Goal: Task Accomplishment & Management: Manage account settings

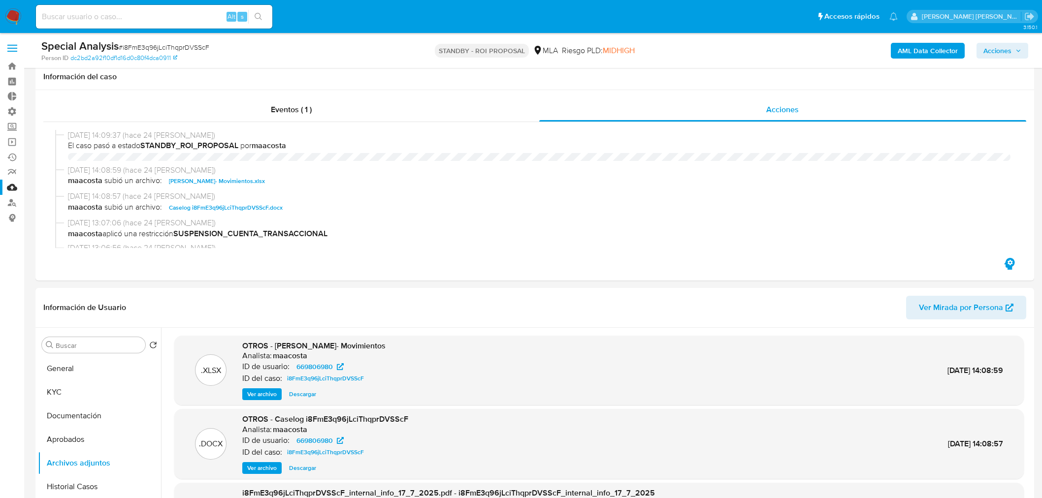
select select "10"
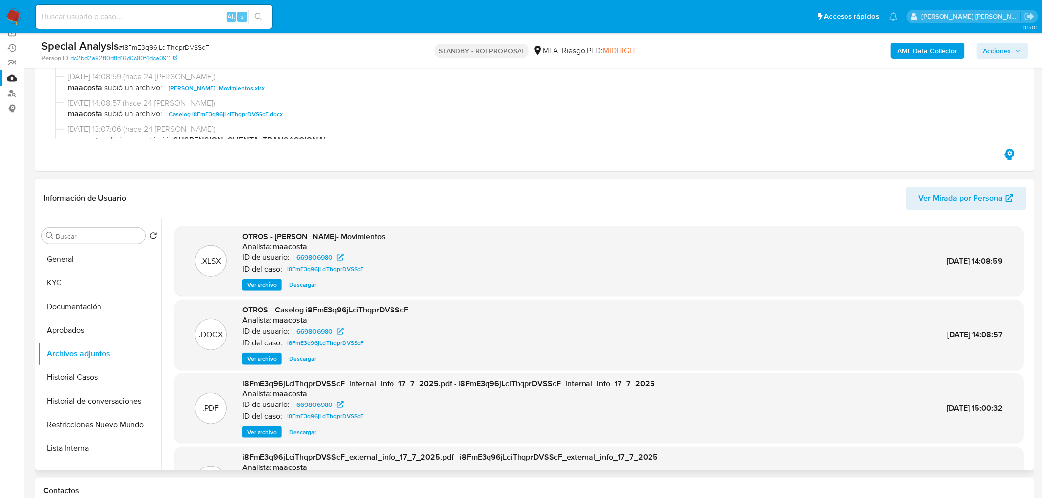
scroll to position [55, 0]
click at [190, 46] on span "# i8FmE3q96jLciThqprDVSScF" at bounding box center [164, 47] width 91 height 10
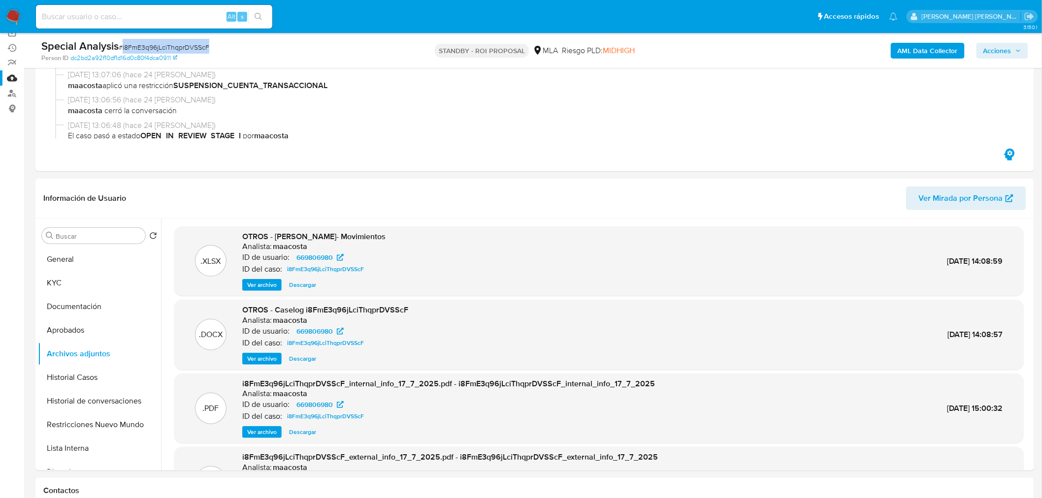
click at [190, 46] on span "# i8FmE3q96jLciThqprDVSScF" at bounding box center [164, 47] width 91 height 10
copy span "i8FmE3q96jLciThqprDVSScF"
click at [17, 18] on img at bounding box center [13, 16] width 17 height 17
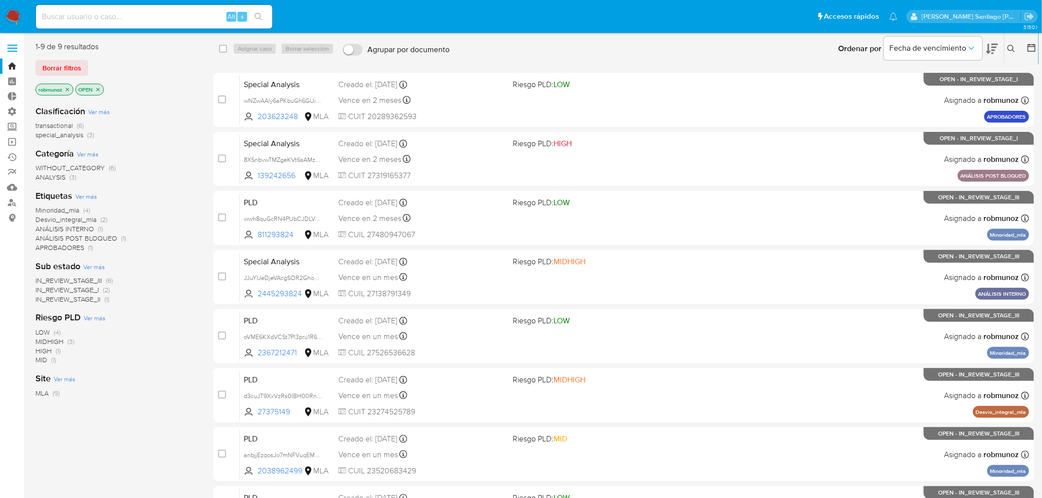
click at [1012, 51] on icon at bounding box center [1011, 49] width 8 height 8
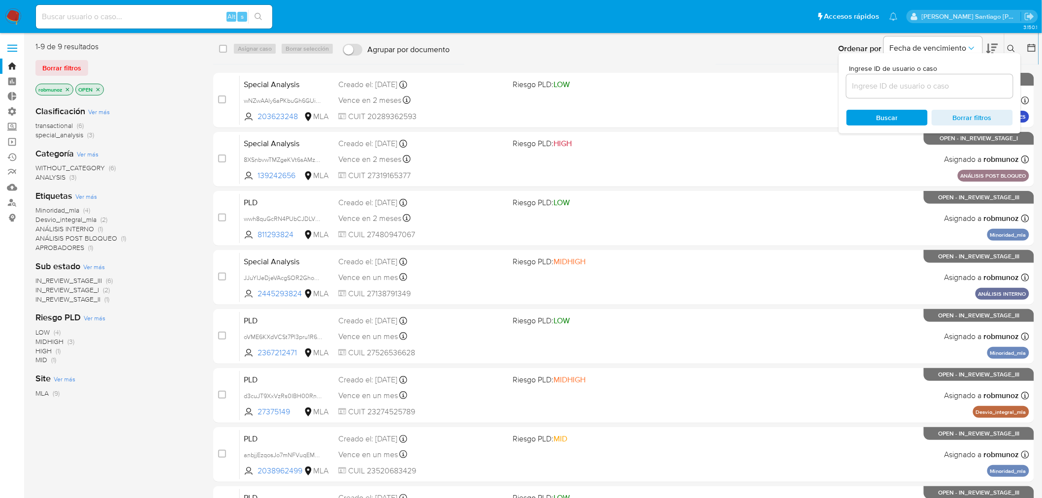
click at [947, 82] on input at bounding box center [929, 86] width 166 height 13
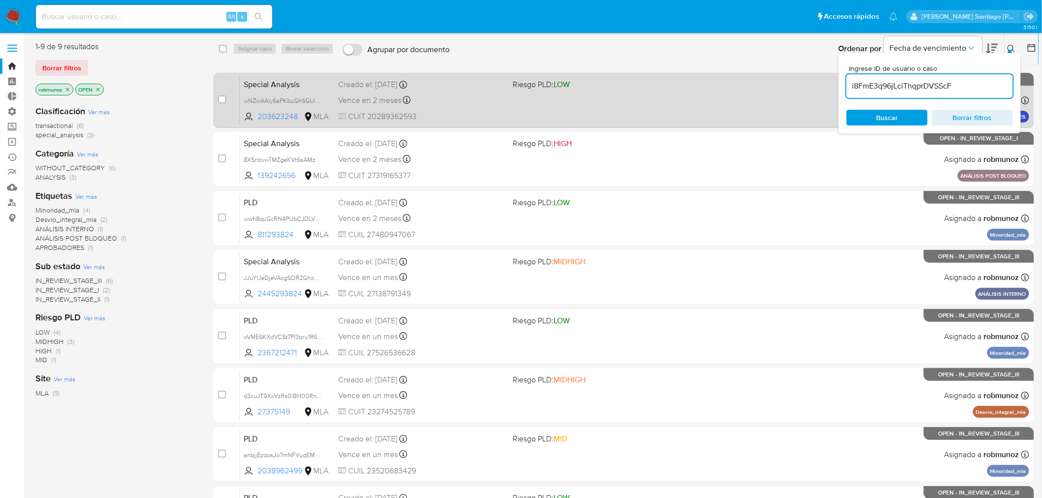
type input "i8FmE3q96jLciThqprDVSScF"
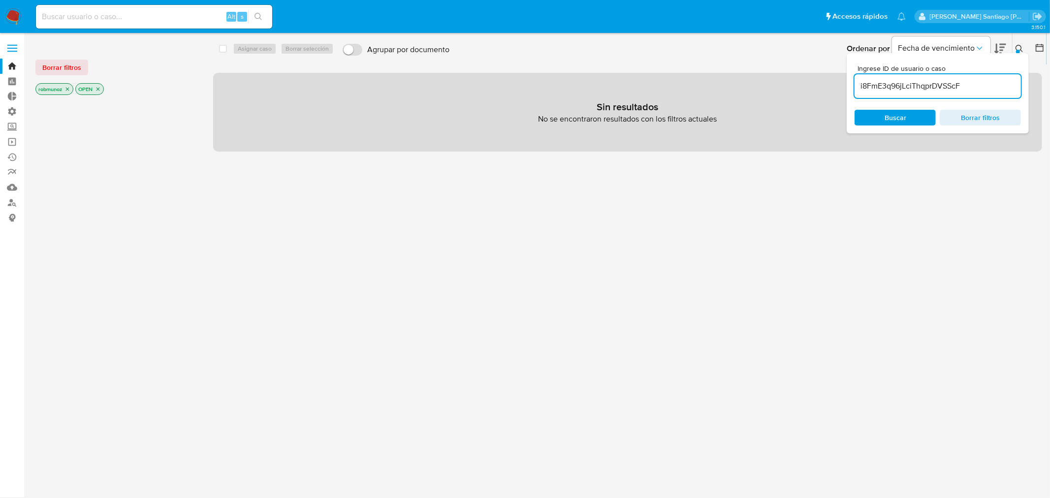
click at [970, 90] on input "i8FmE3q96jLciThqprDVSScF" at bounding box center [938, 86] width 166 height 13
drag, startPoint x: 51, startPoint y: 70, endPoint x: 112, endPoint y: 69, distance: 61.1
click at [51, 69] on span "Borrar filtros" at bounding box center [61, 68] width 39 height 14
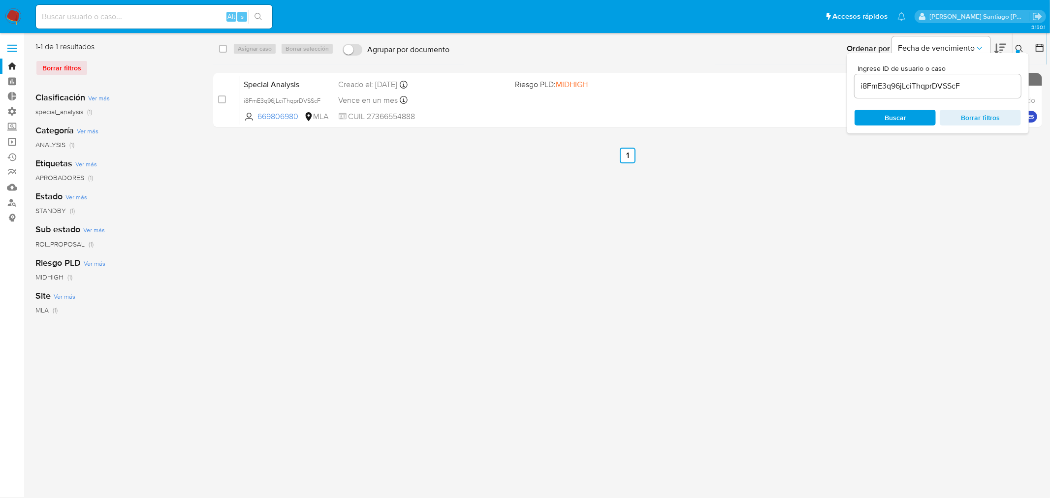
click at [1024, 44] on button at bounding box center [1021, 49] width 16 height 12
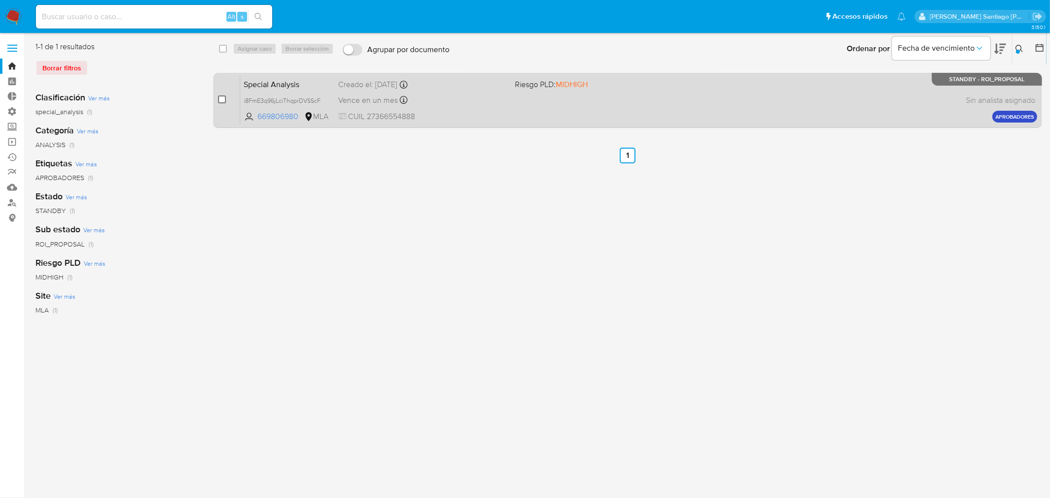
click at [222, 101] on input "checkbox" at bounding box center [222, 100] width 8 height 8
checkbox input "true"
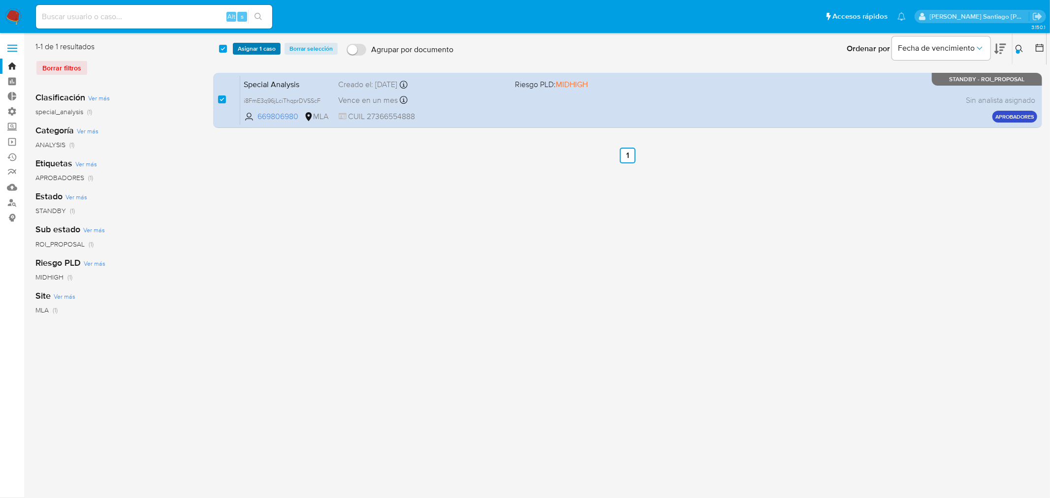
click at [255, 52] on span "Asignar 1 caso" at bounding box center [257, 49] width 38 height 10
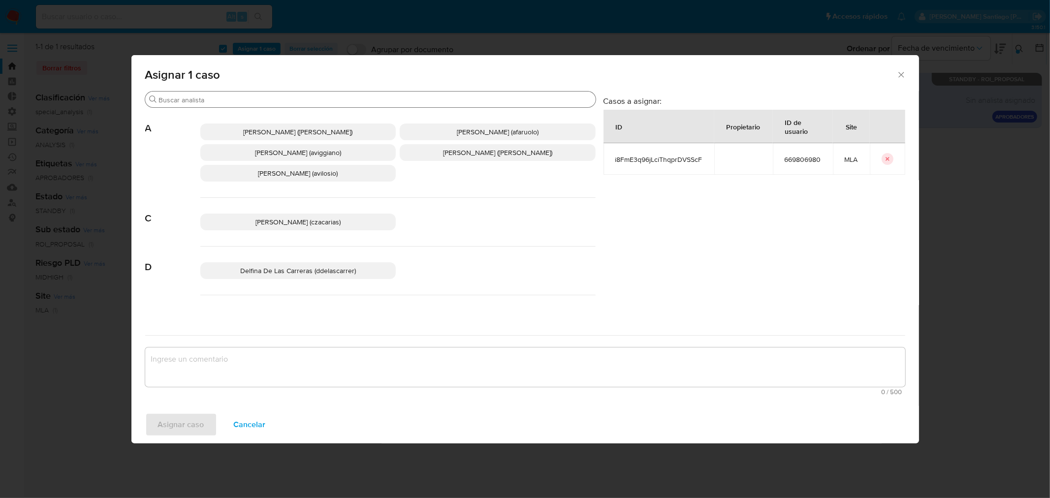
click at [265, 98] on input "Buscar" at bounding box center [375, 100] width 433 height 9
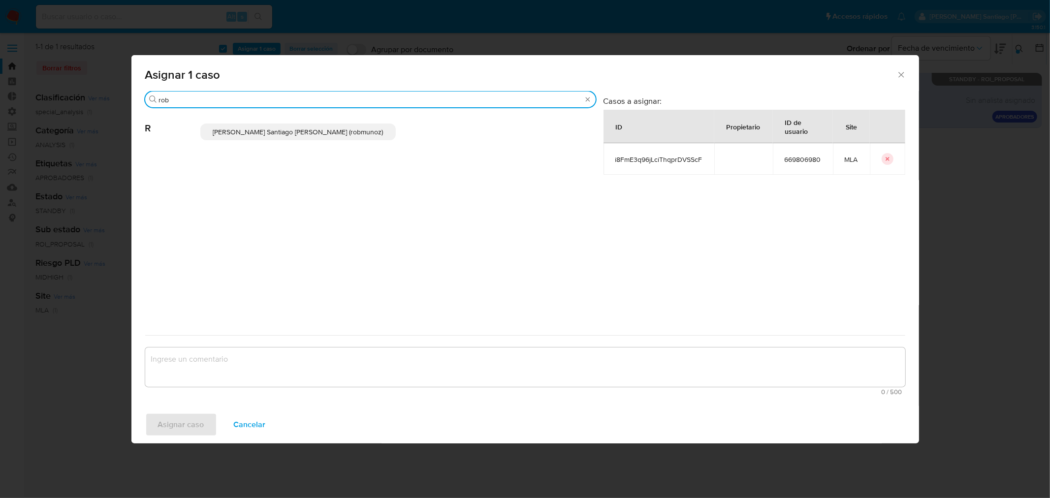
type input "rob"
click at [309, 127] on span "Roberto Santiago Munoz (robmunoz)" at bounding box center [298, 132] width 170 height 10
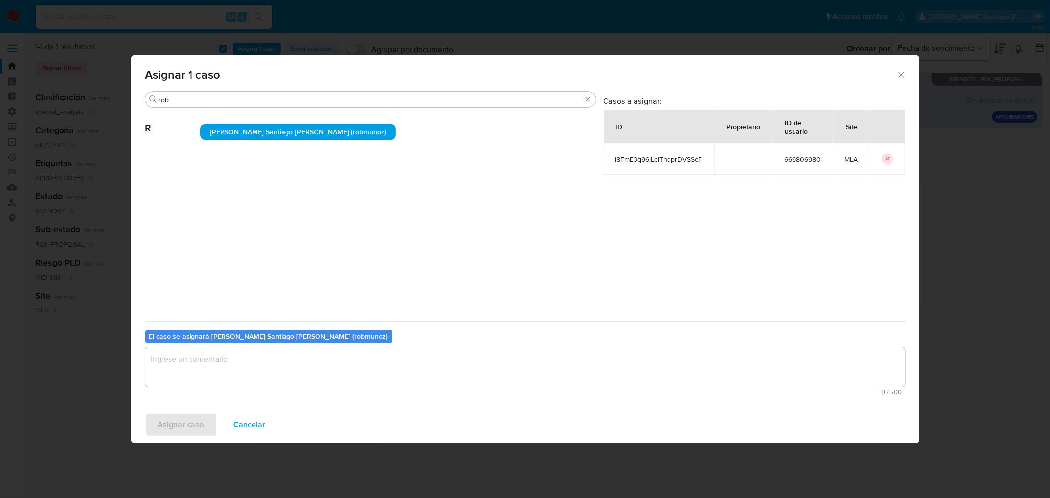
click at [322, 381] on textarea "assign-modal" at bounding box center [525, 367] width 760 height 39
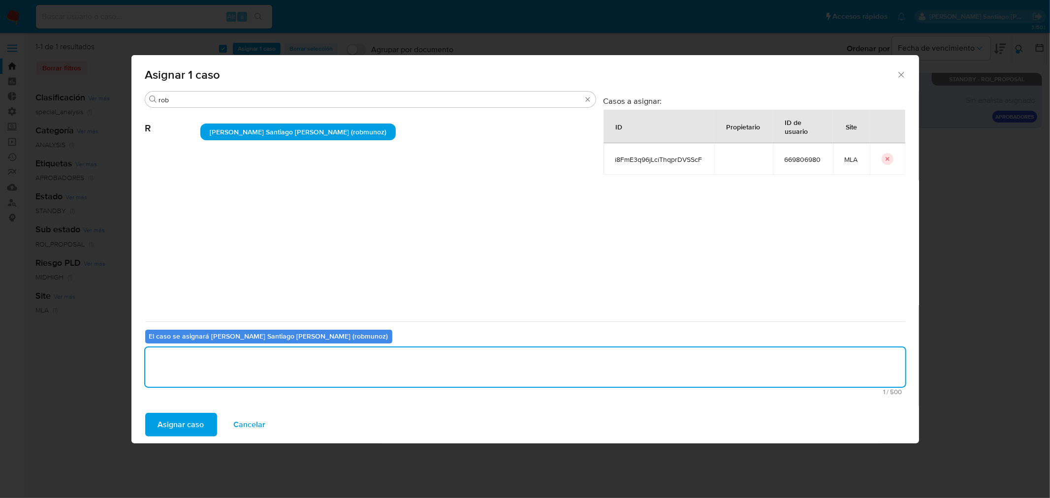
click at [200, 420] on span "Asignar caso" at bounding box center [181, 425] width 46 height 22
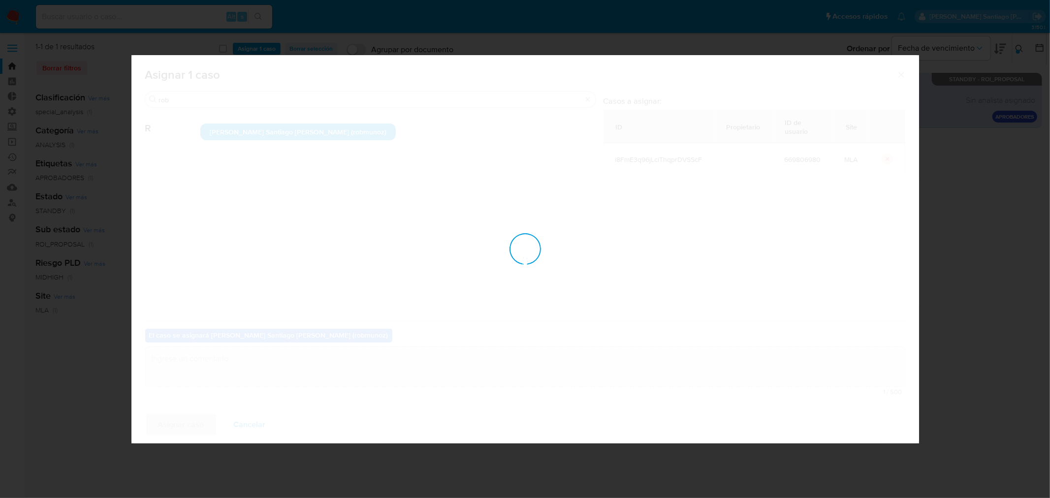
checkbox input "false"
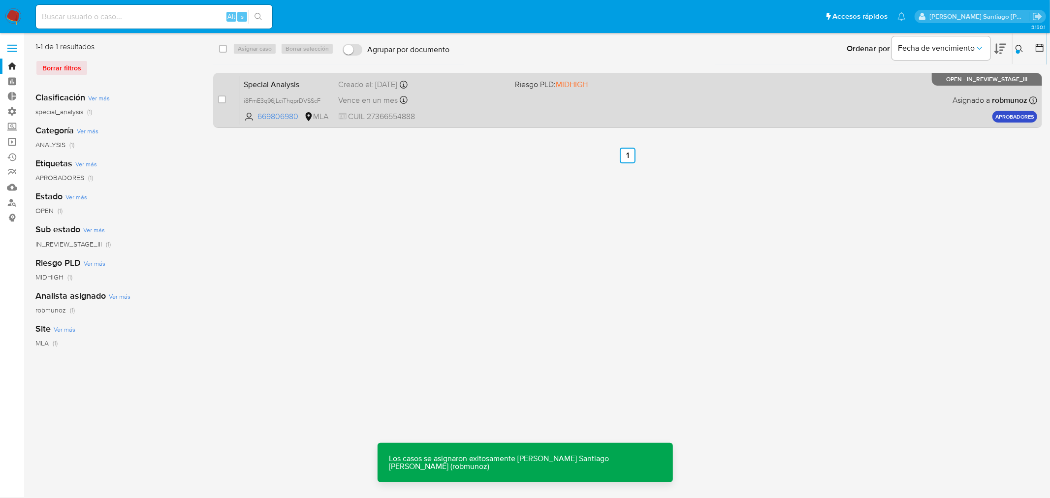
click at [419, 114] on span "CUIL 27366554888" at bounding box center [423, 116] width 169 height 11
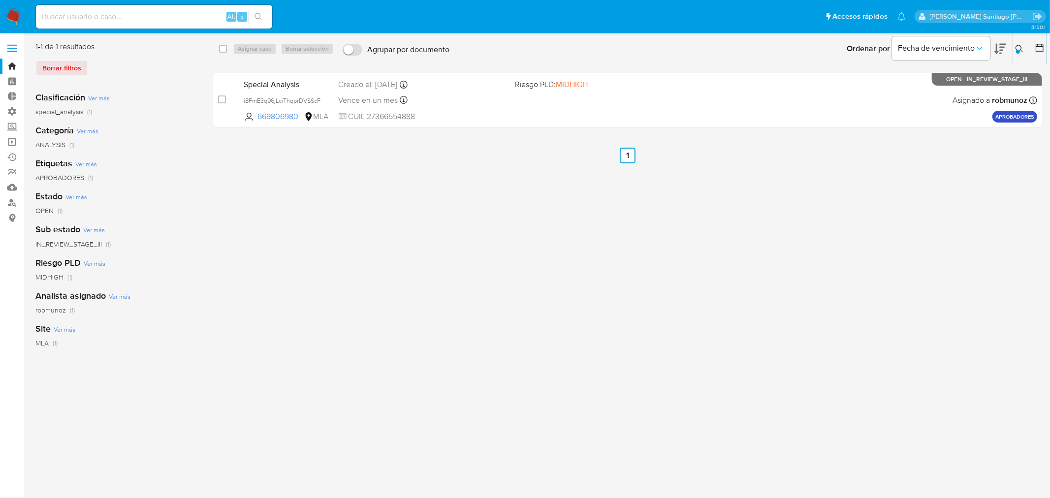
click at [191, 17] on input at bounding box center [154, 16] width 236 height 13
paste input "45560093"
type input "45560093"
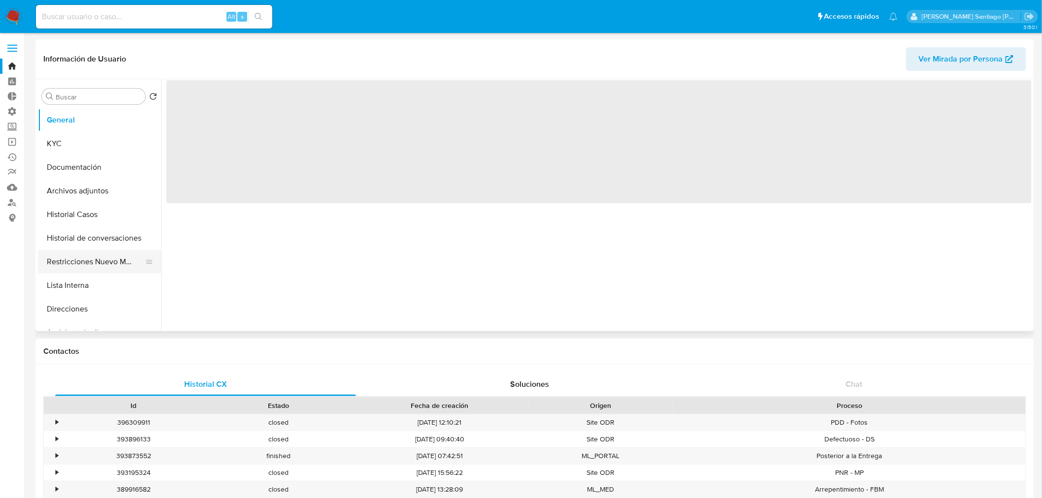
click at [82, 256] on button "Restricciones Nuevo Mundo" at bounding box center [95, 262] width 115 height 24
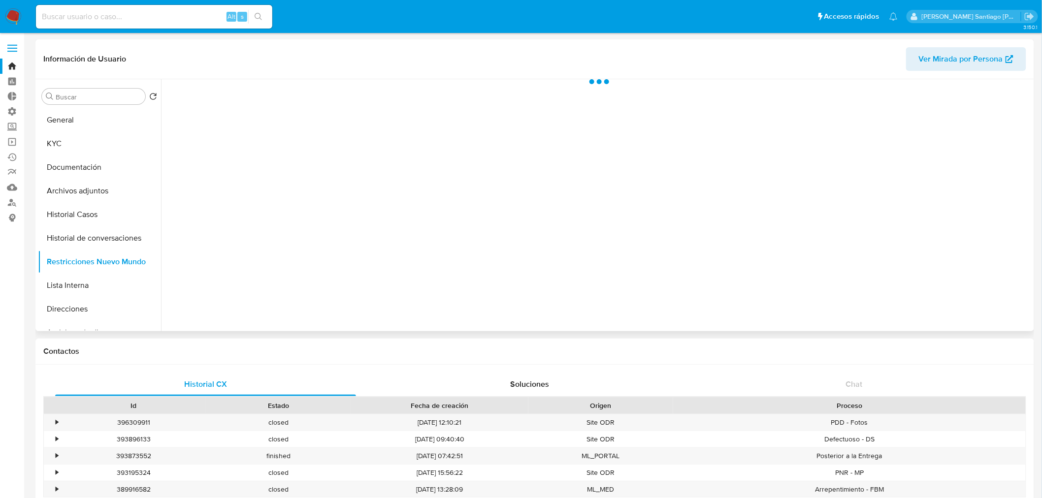
select select "10"
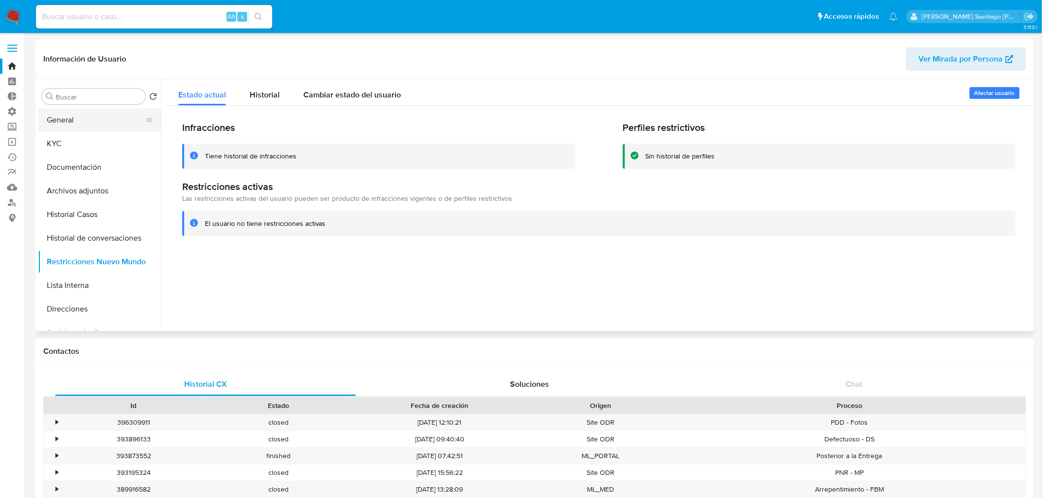
drag, startPoint x: 100, startPoint y: 126, endPoint x: 99, endPoint y: 132, distance: 6.0
click at [100, 127] on button "General" at bounding box center [99, 120] width 123 height 24
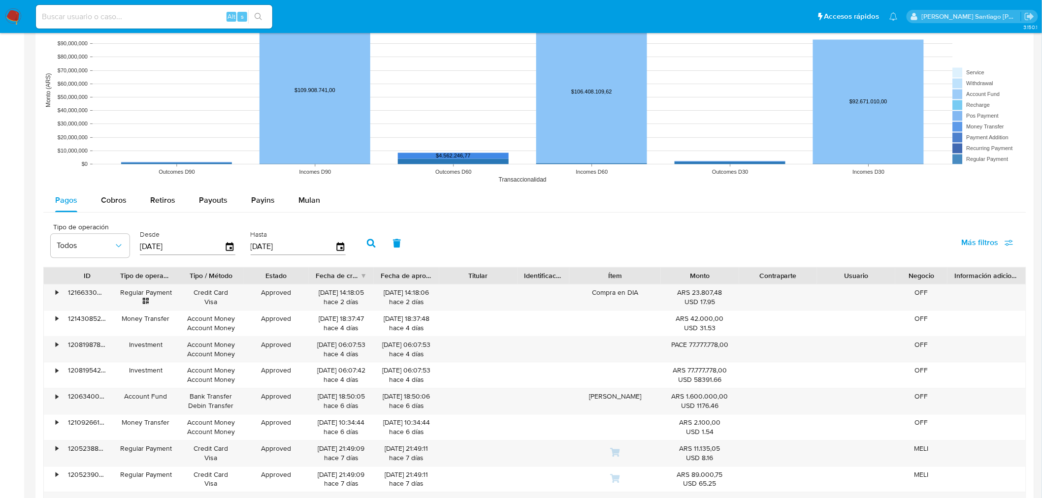
scroll to position [875, 0]
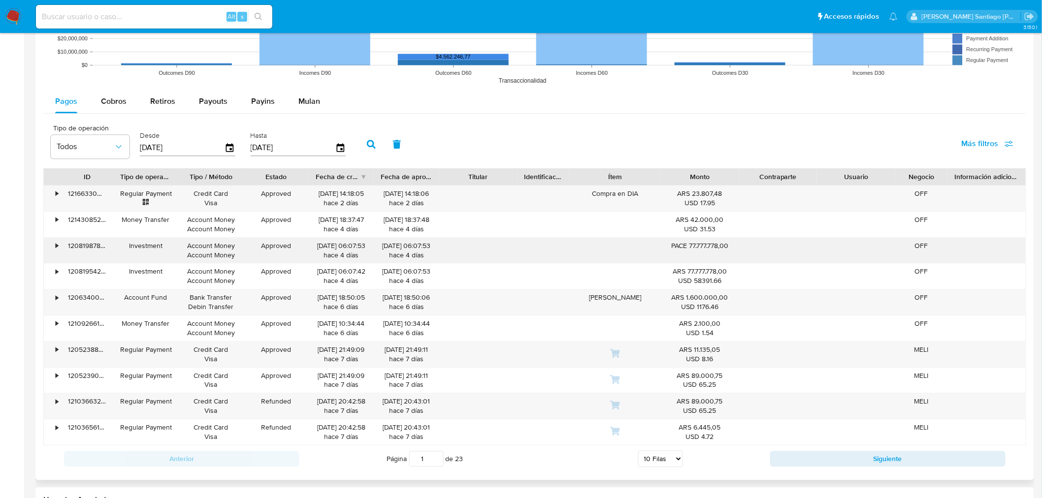
click at [98, 246] on div "120819878105" at bounding box center [87, 251] width 52 height 26
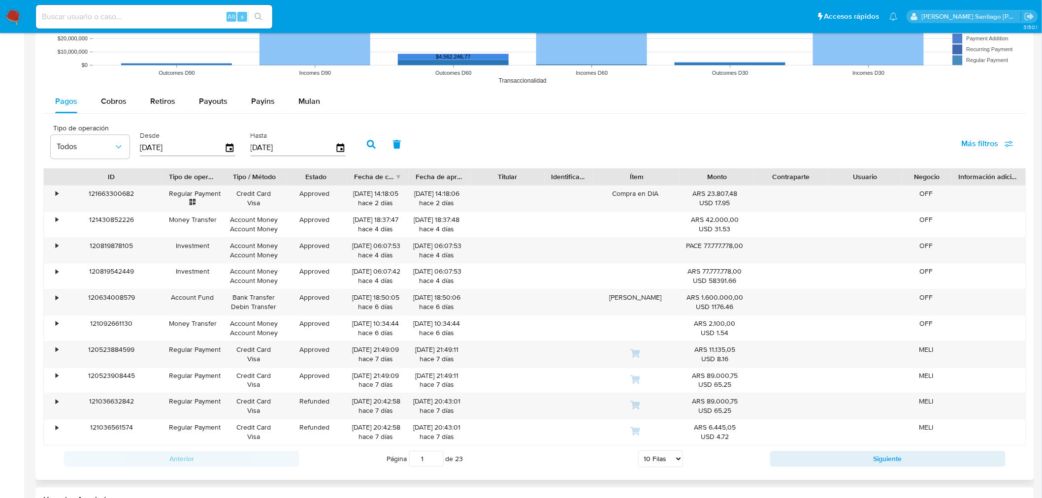
drag, startPoint x: 123, startPoint y: 181, endPoint x: 159, endPoint y: 175, distance: 36.3
click at [159, 175] on div at bounding box center [162, 176] width 18 height 17
click at [190, 14] on input at bounding box center [154, 16] width 236 height 13
paste input "SILVAPABLO20220213164727"
type input "SILVAPABLO20220213164727"
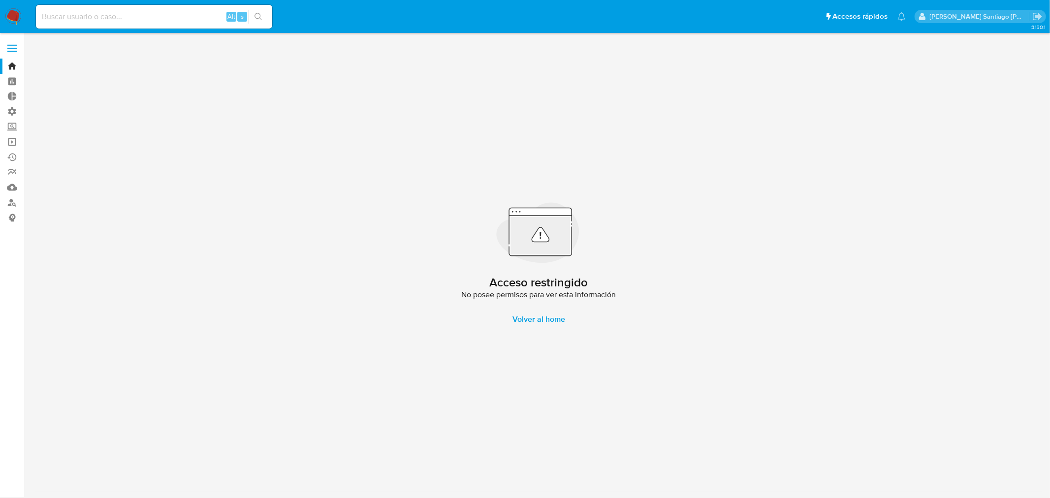
click at [153, 18] on input at bounding box center [154, 16] width 236 height 13
paste input "1073697532"
type input "1073697532"
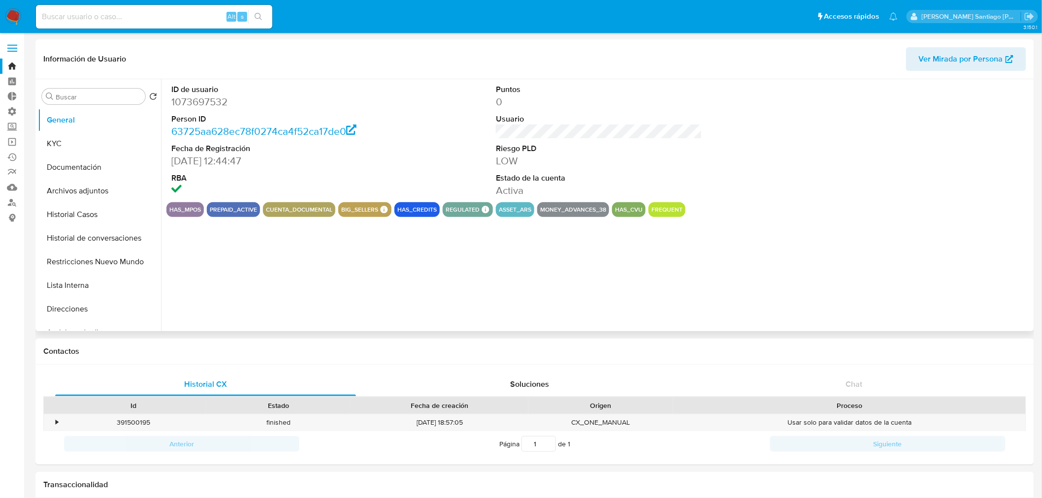
select select "10"
click at [106, 237] on button "Historial de conversaciones" at bounding box center [95, 238] width 115 height 24
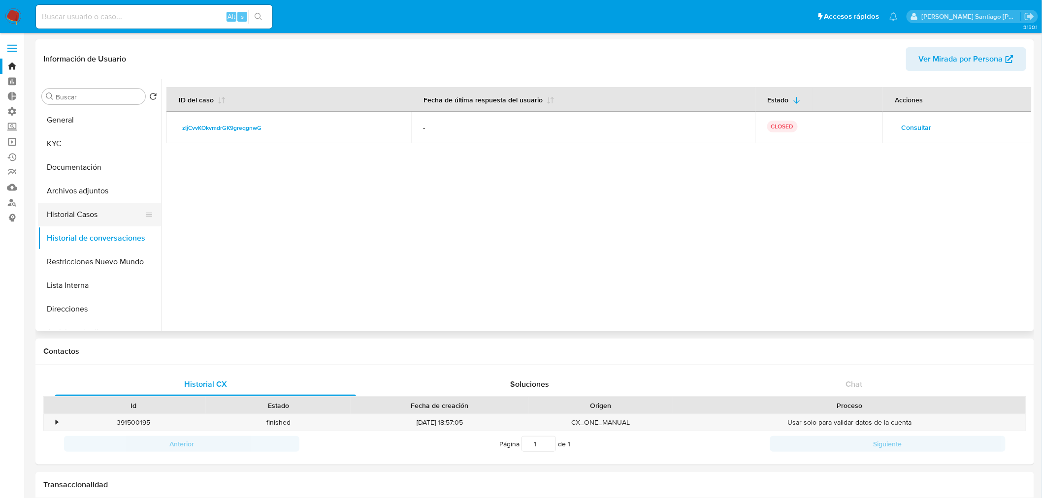
click at [97, 218] on button "Historial Casos" at bounding box center [95, 215] width 115 height 24
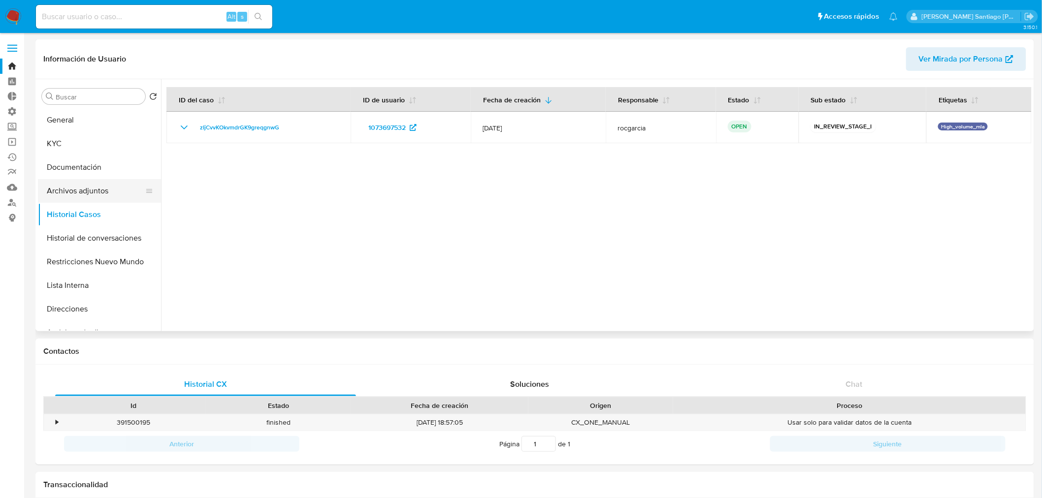
click at [107, 192] on button "Archivos adjuntos" at bounding box center [95, 191] width 115 height 24
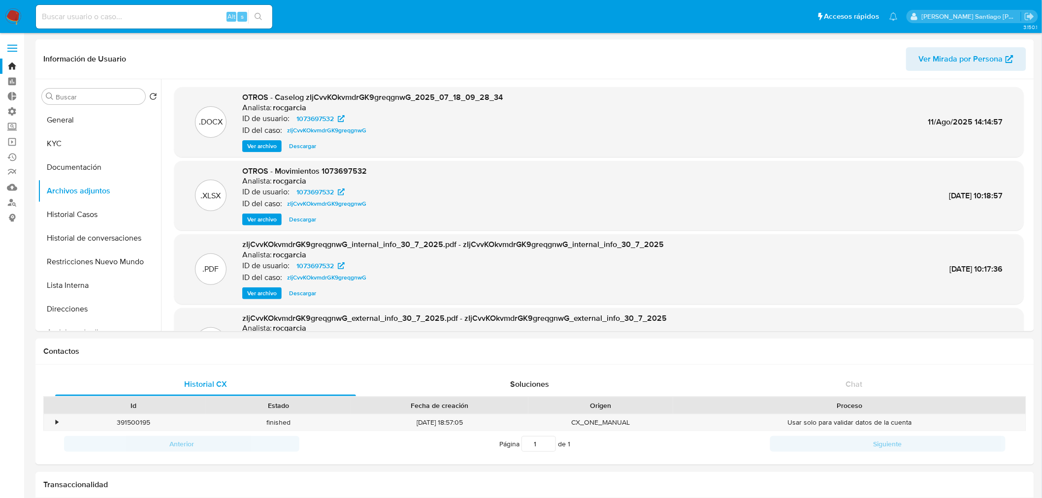
click at [178, 16] on input at bounding box center [154, 16] width 236 height 13
paste input "mLn3E2dXssji2ujJm7lozlXw"
type input "mLn3E2dXssji2ujJm7lozlXw"
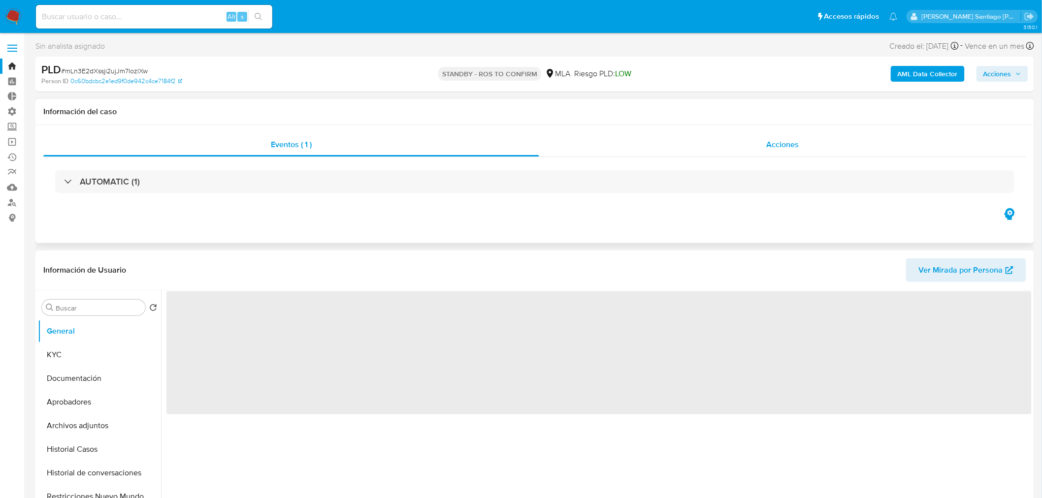
click at [808, 143] on div "Acciones" at bounding box center [782, 145] width 487 height 24
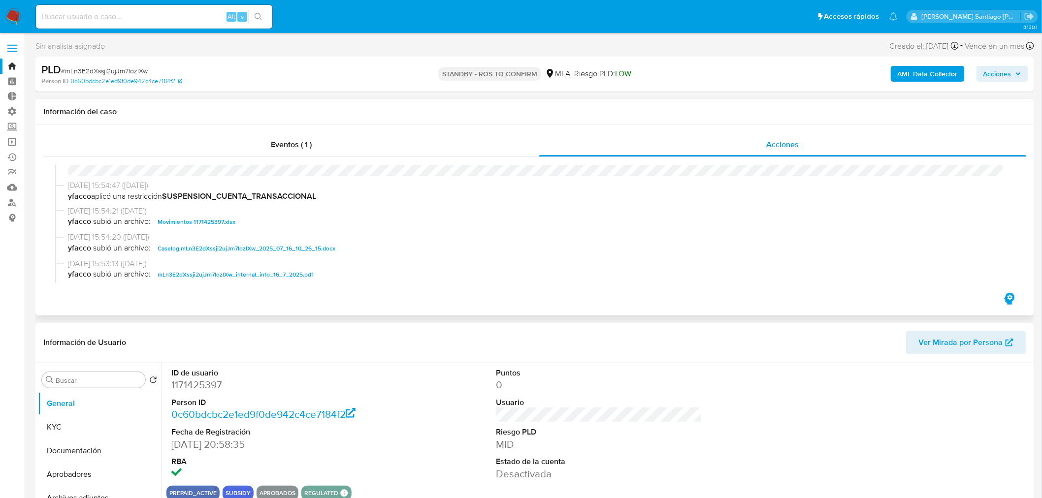
scroll to position [55, 0]
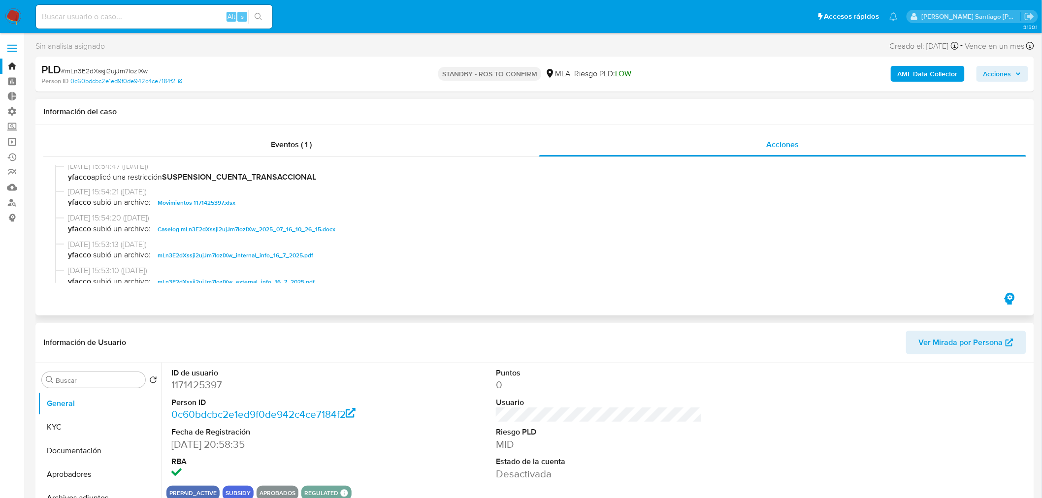
select select "10"
click at [220, 229] on span "Caselog mLn3E2dXssji2ujJm7lozlXw_2025_07_16_10_26_15.docx" at bounding box center [247, 230] width 178 height 12
click at [90, 16] on input at bounding box center [154, 16] width 236 height 13
paste input "gBaB4FtPqwLzzXFx9cxJet5W"
type input "gBaB4FtPqwLzzXFx9cxJet5W"
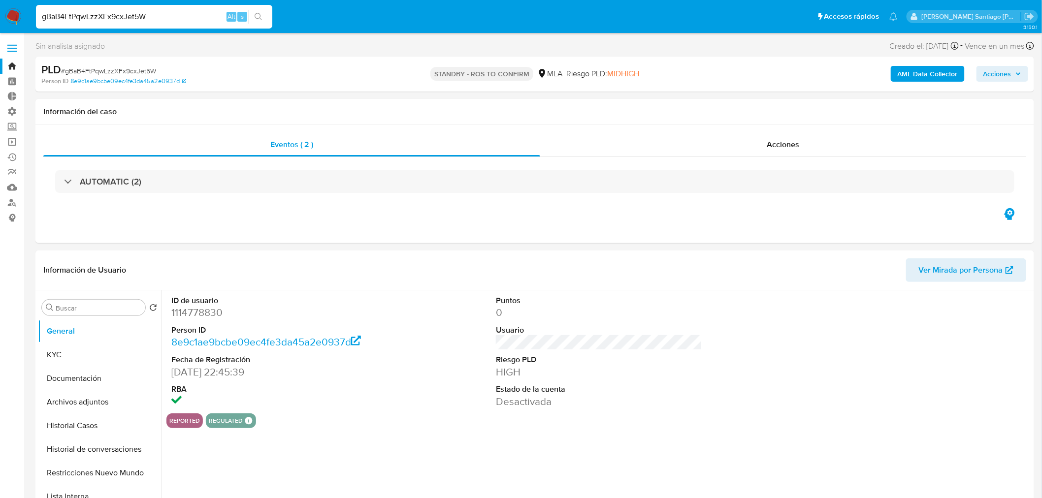
select select "10"
click at [784, 148] on span "Acciones" at bounding box center [783, 144] width 32 height 11
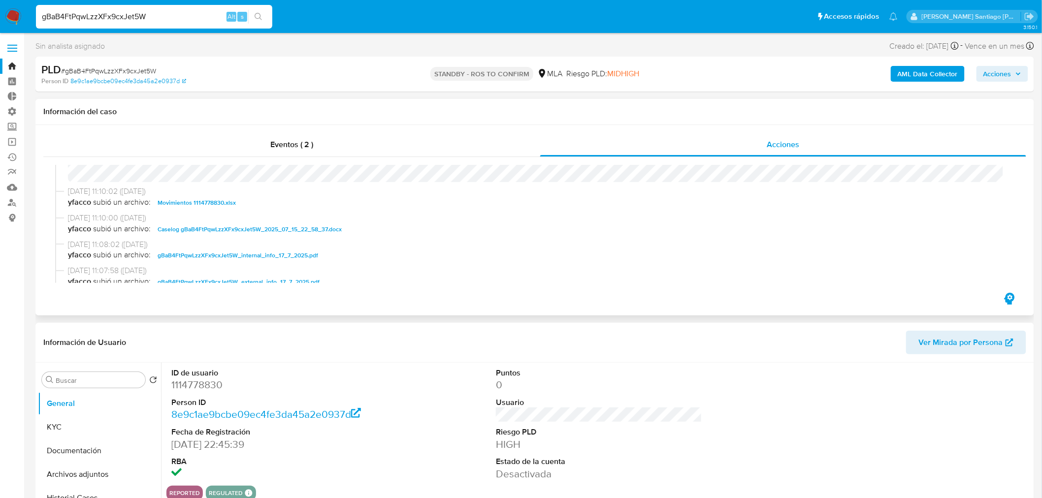
scroll to position [55, 0]
click at [262, 202] on span "Caselog gBaB4FtPqwLzzXFx9cxJet5W_2025_07_15_22_58_37.docx" at bounding box center [250, 204] width 184 height 12
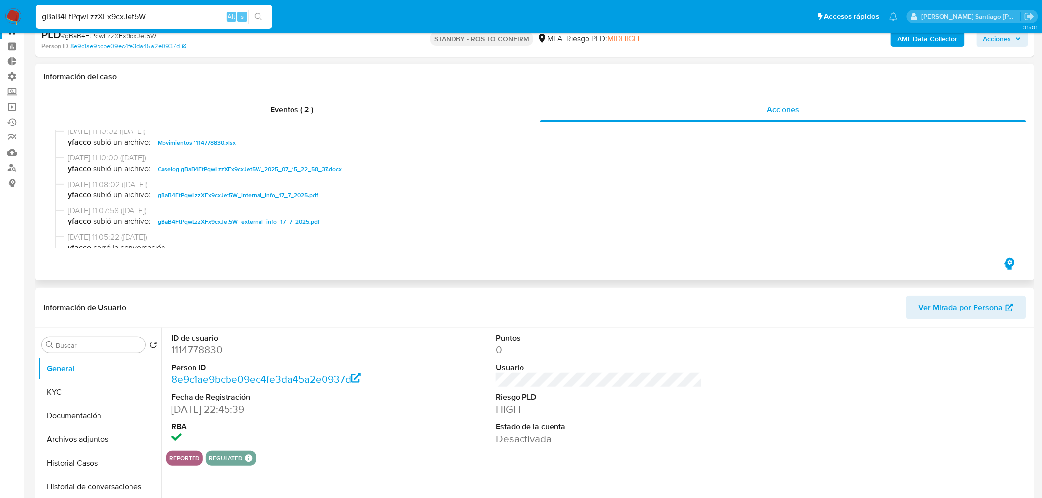
scroll to position [0, 0]
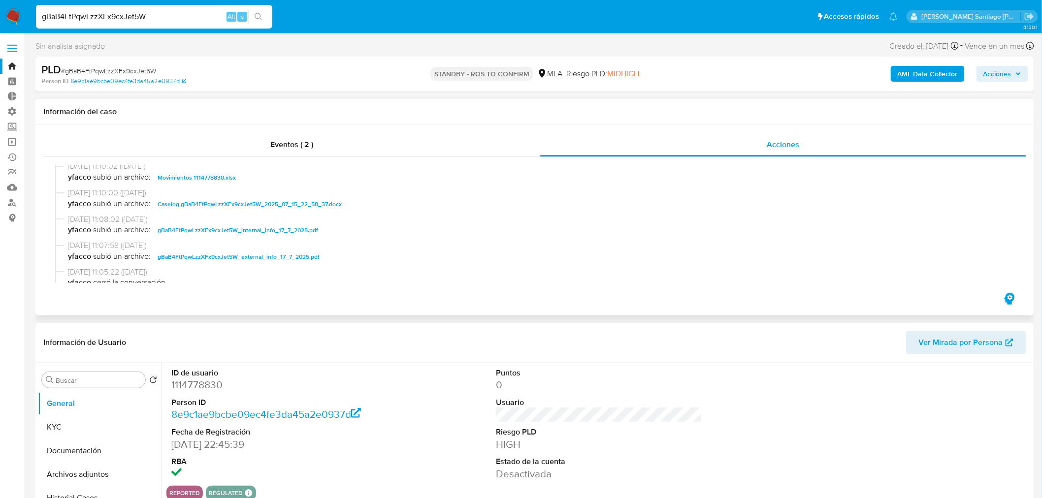
click at [292, 202] on span "Caselog gBaB4FtPqwLzzXFx9cxJet5W_2025_07_15_22_58_37.docx" at bounding box center [250, 204] width 184 height 12
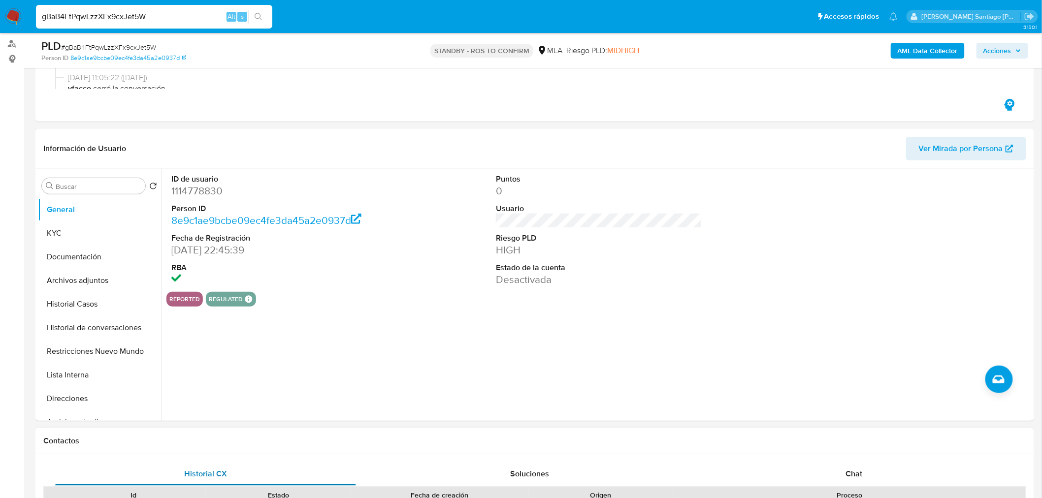
scroll to position [273, 0]
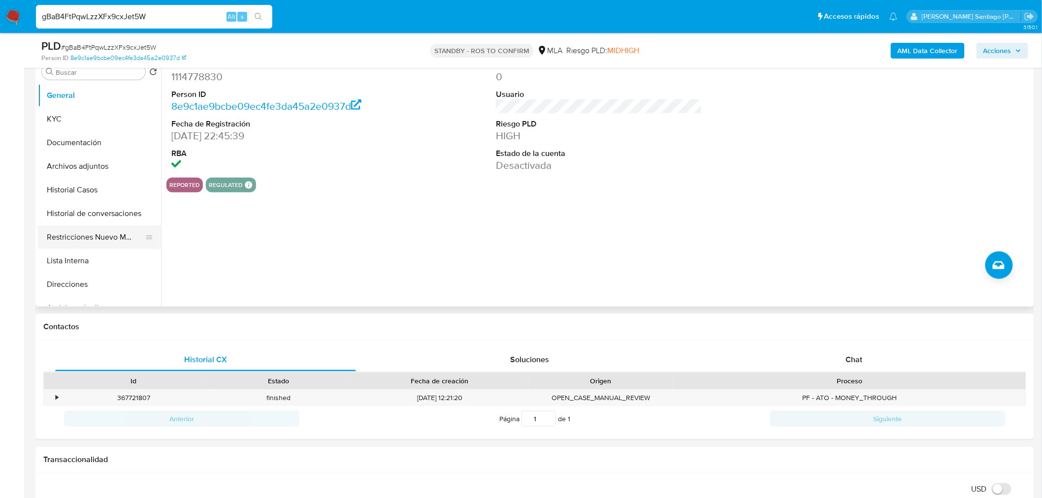
click at [97, 244] on button "Restricciones Nuevo Mundo" at bounding box center [95, 237] width 115 height 24
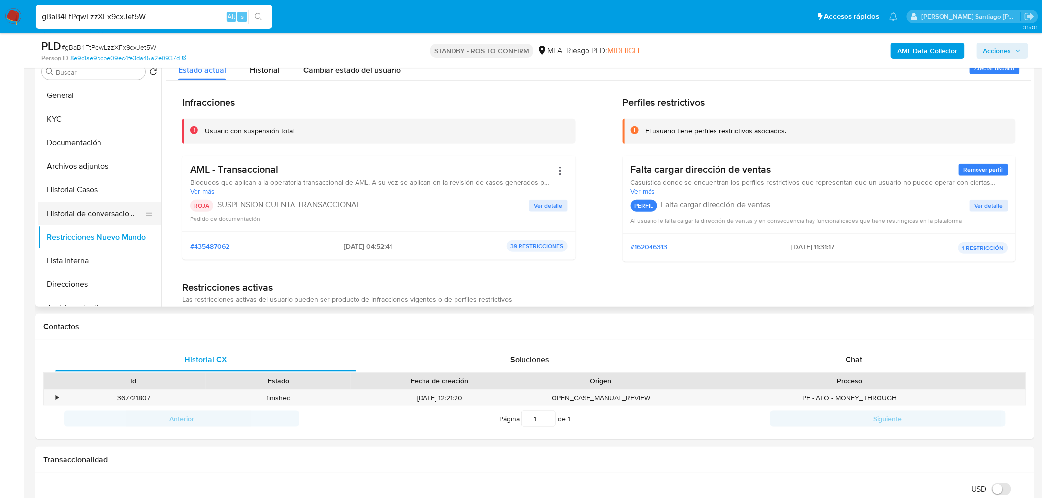
click at [124, 213] on button "Historial de conversaciones" at bounding box center [95, 214] width 115 height 24
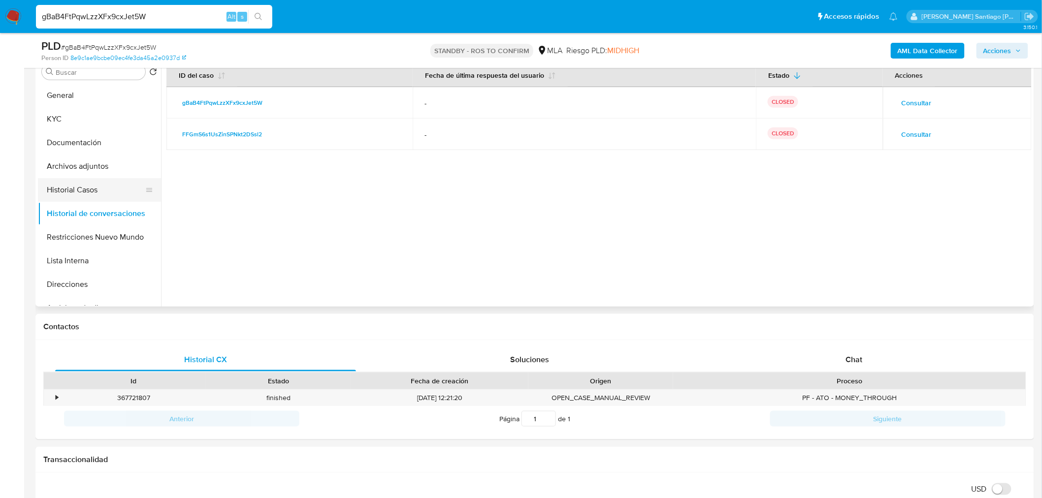
click at [89, 180] on button "Historial Casos" at bounding box center [95, 190] width 115 height 24
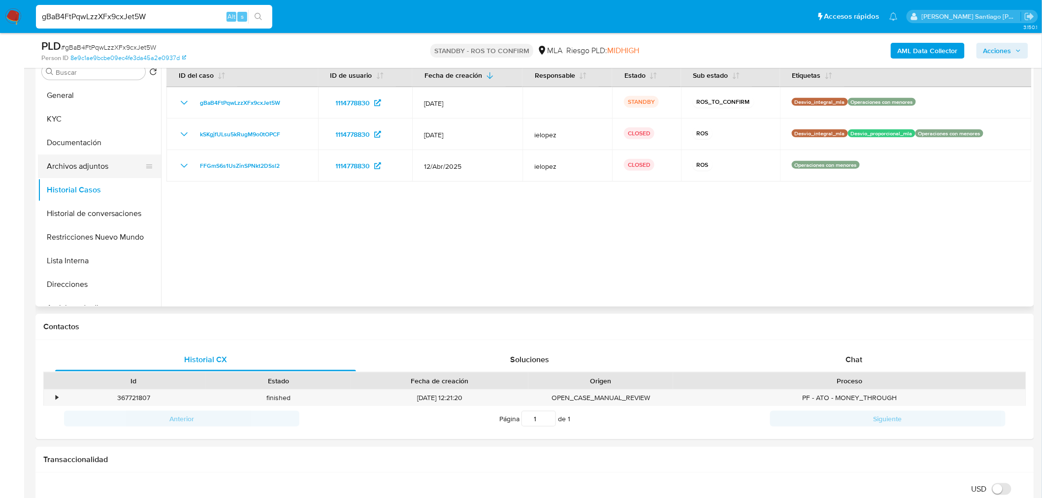
click at [103, 158] on button "Archivos adjuntos" at bounding box center [95, 167] width 115 height 24
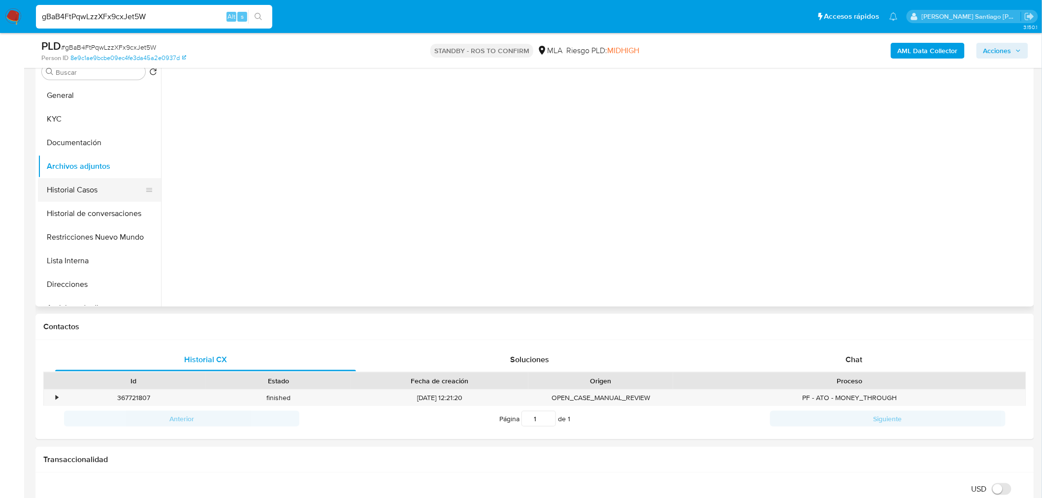
click at [106, 189] on button "Historial Casos" at bounding box center [95, 190] width 115 height 24
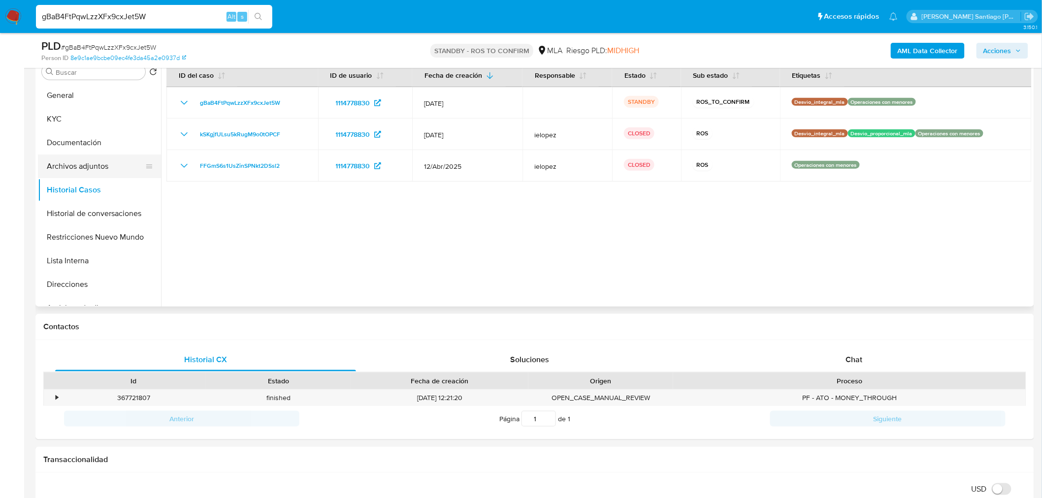
click at [101, 175] on button "Archivos adjuntos" at bounding box center [95, 167] width 115 height 24
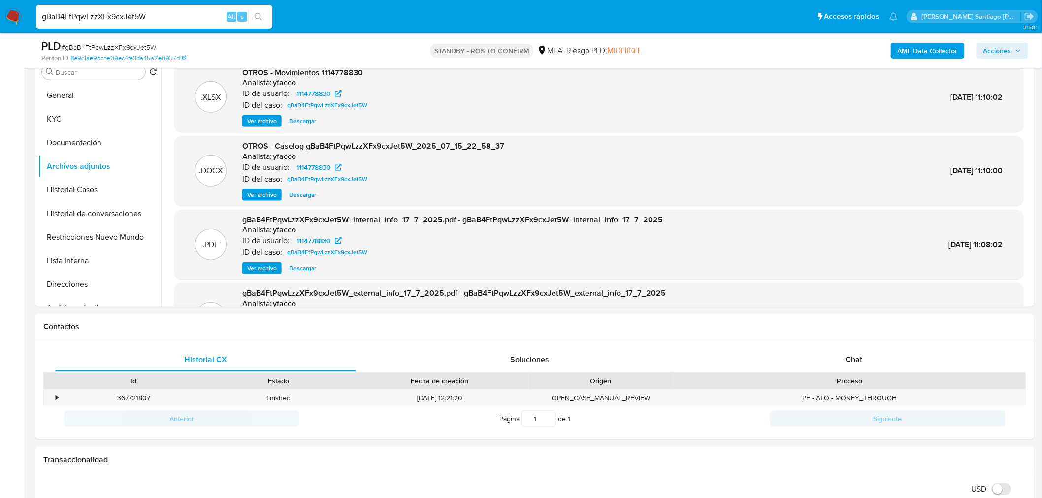
click at [147, 15] on input "gBaB4FtPqwLzzXFx9cxJet5W" at bounding box center [154, 16] width 236 height 13
paste input "C6ednSLCcDLsOimI07uuHUac"
type input "C6ednSLCcDLsOimI07uuHUac"
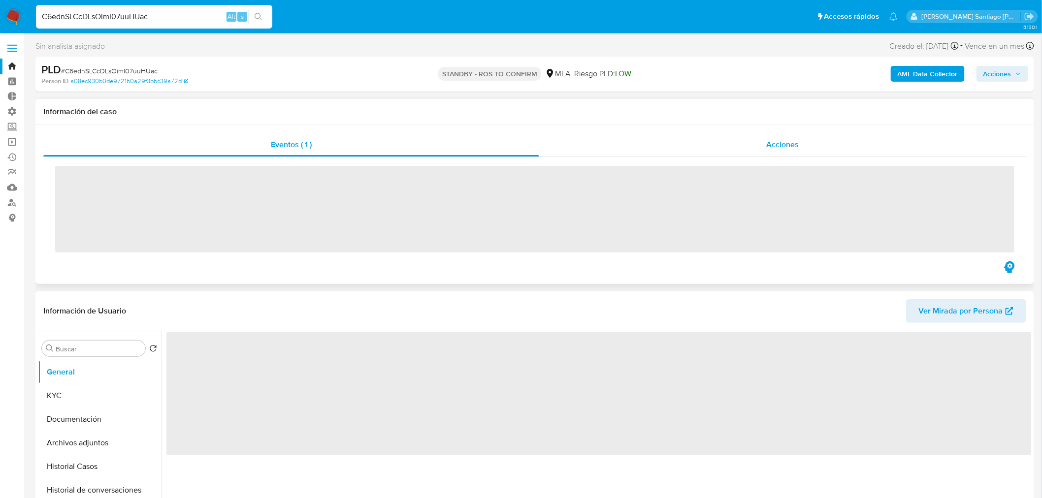
click at [760, 136] on div "Acciones" at bounding box center [782, 145] width 487 height 24
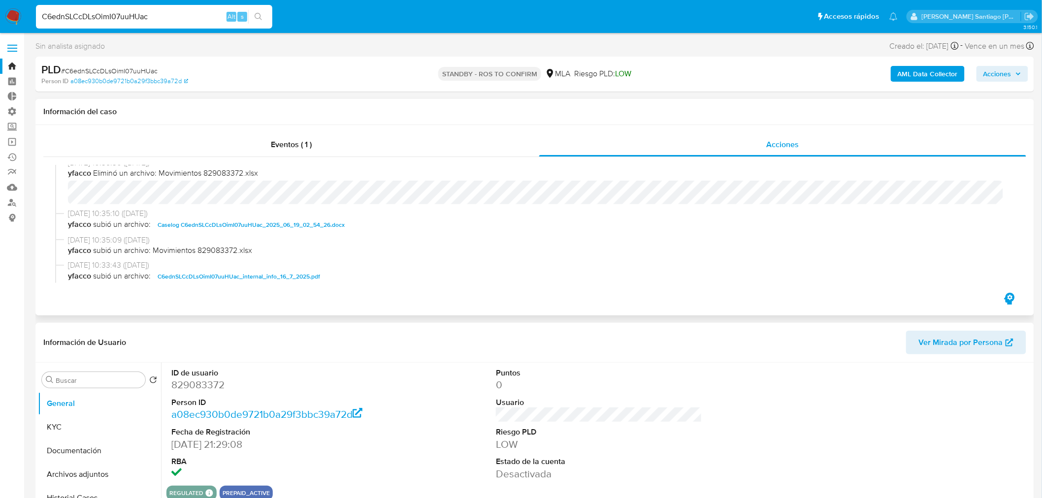
scroll to position [109, 0]
select select "10"
click at [261, 235] on span "16/07/2025 10:35:09 (hace un mes)" at bounding box center [539, 239] width 942 height 11
click at [266, 219] on span "Caselog C6ednSLCcDLsOimI07uuHUac_2025_06_19_02_54_26.docx" at bounding box center [251, 225] width 187 height 12
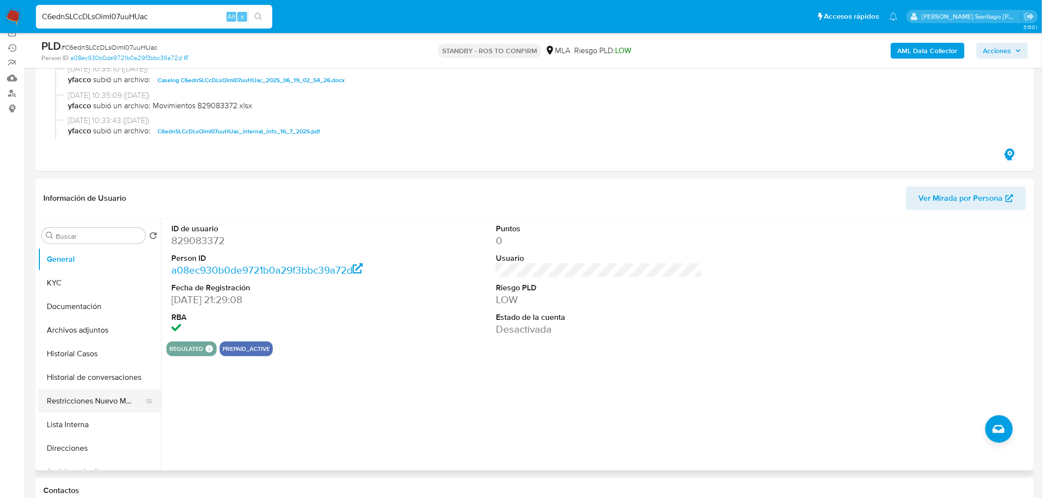
click at [106, 392] on button "Restricciones Nuevo Mundo" at bounding box center [95, 401] width 115 height 24
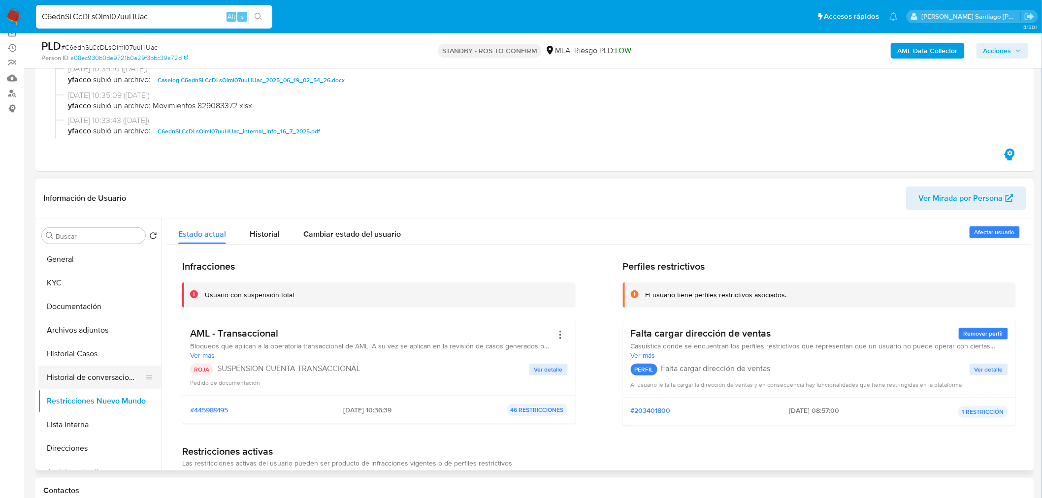
click at [106, 380] on button "Historial de conversaciones" at bounding box center [95, 378] width 115 height 24
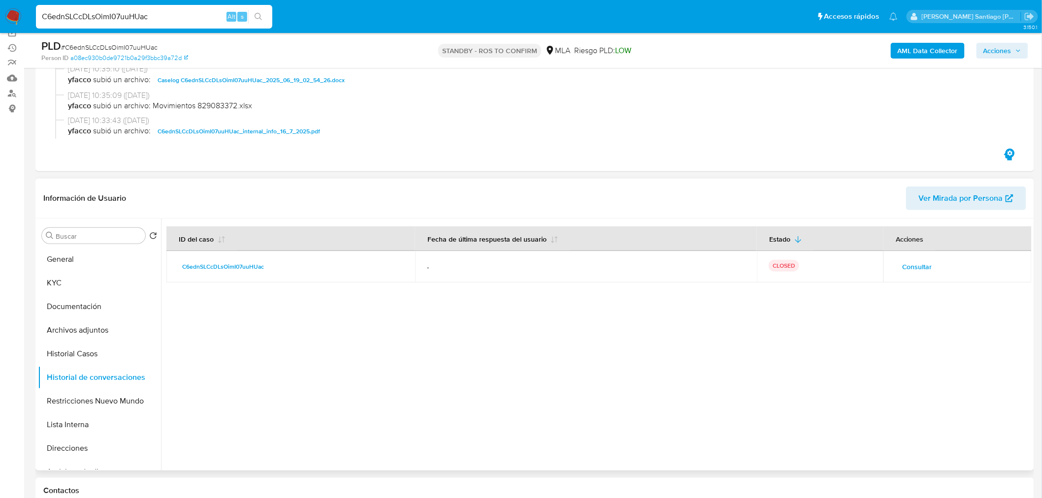
click at [918, 263] on span "Consultar" at bounding box center [917, 267] width 30 height 14
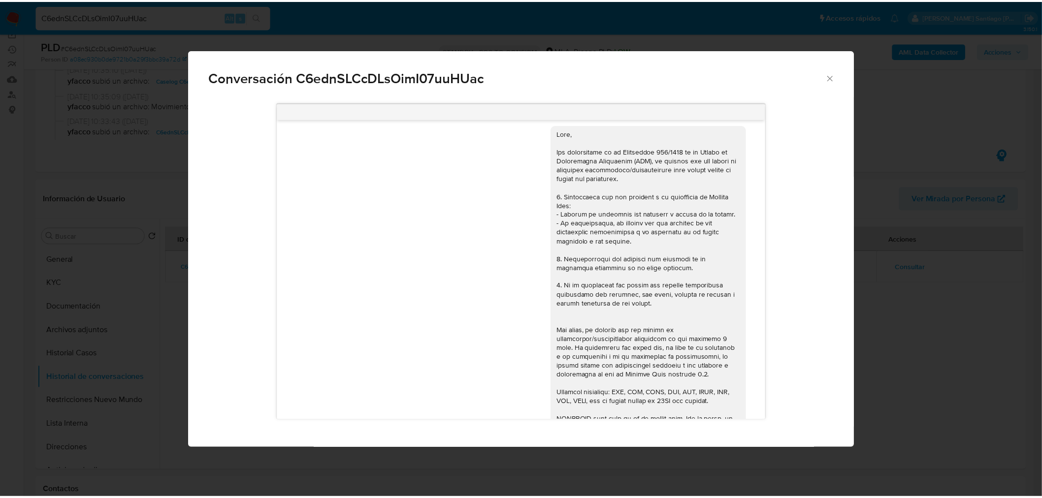
scroll to position [0, 0]
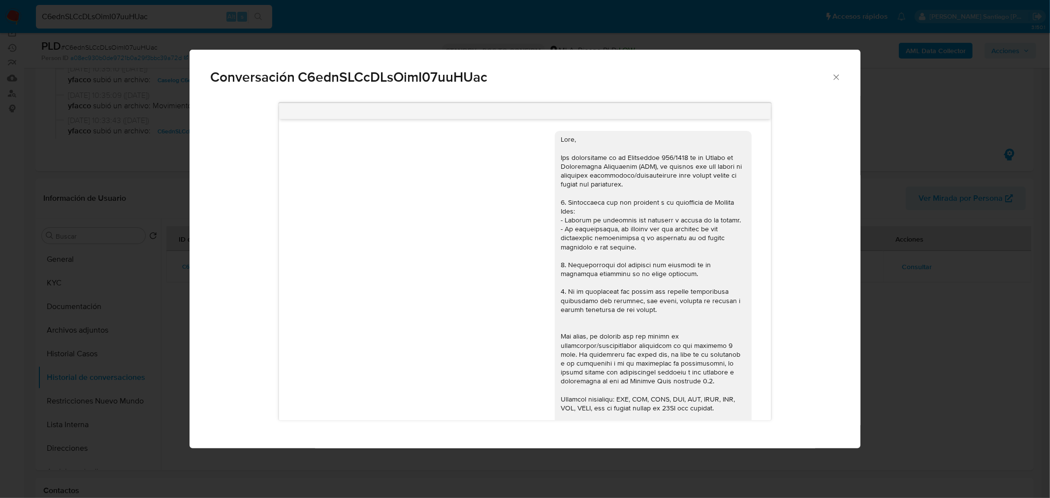
click at [992, 347] on div "Conversación C6ednSLCcDLsOimI07uuHUac 18/06/2025 18:58:21 Hola, Esperamos que t…" at bounding box center [525, 249] width 1050 height 498
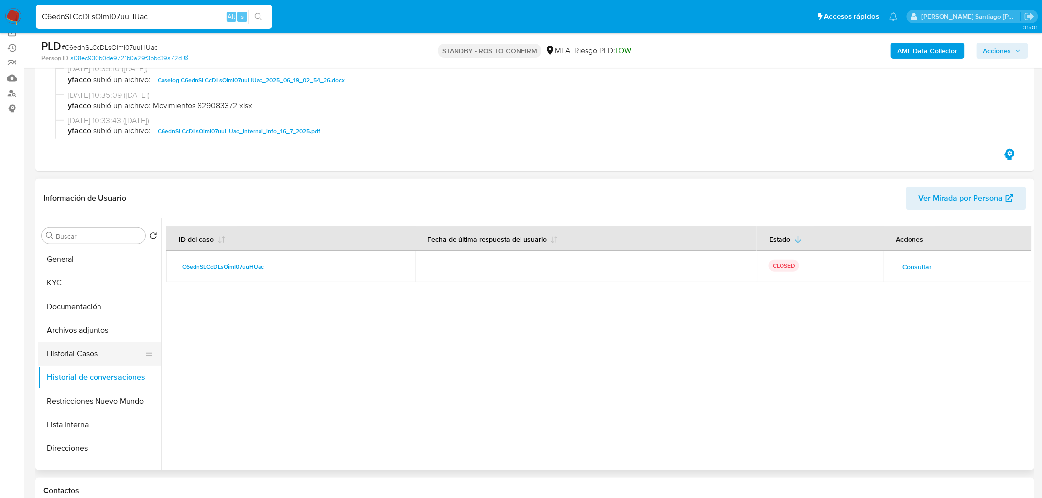
click at [83, 347] on button "Historial Casos" at bounding box center [95, 354] width 115 height 24
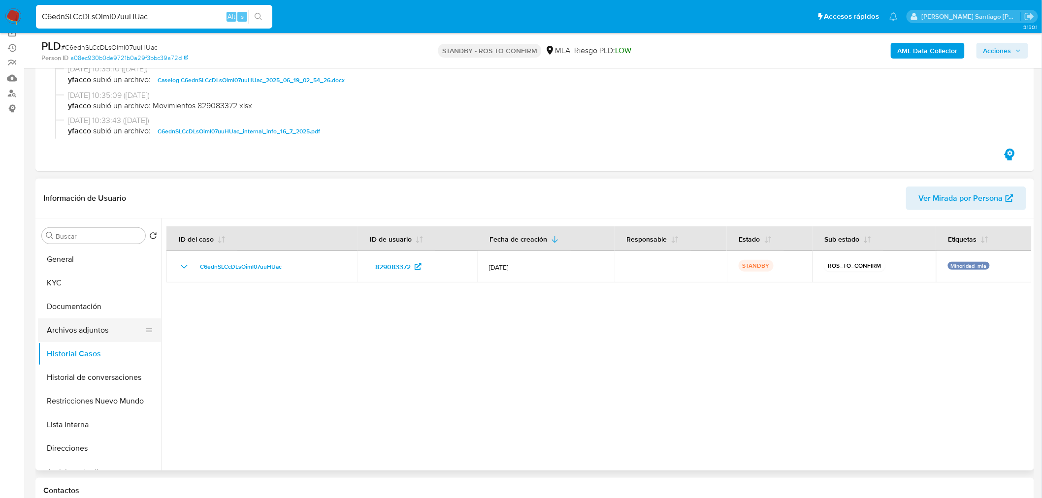
click at [84, 324] on button "Archivos adjuntos" at bounding box center [95, 331] width 115 height 24
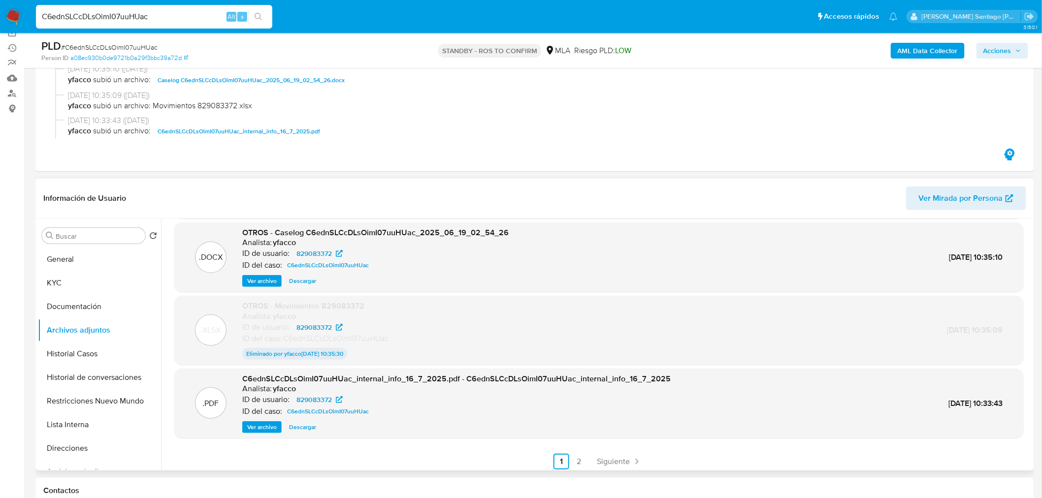
scroll to position [80, 0]
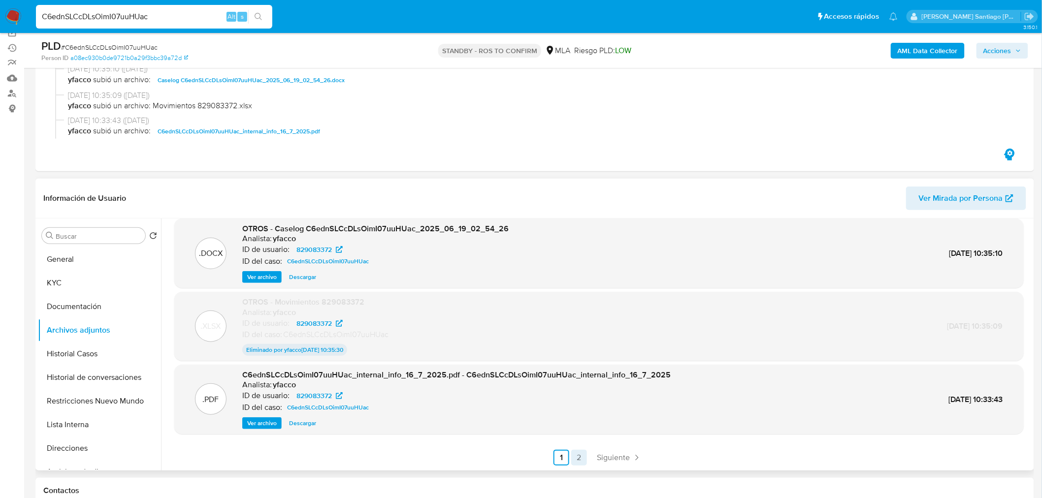
click at [576, 457] on link "2" at bounding box center [579, 458] width 16 height 16
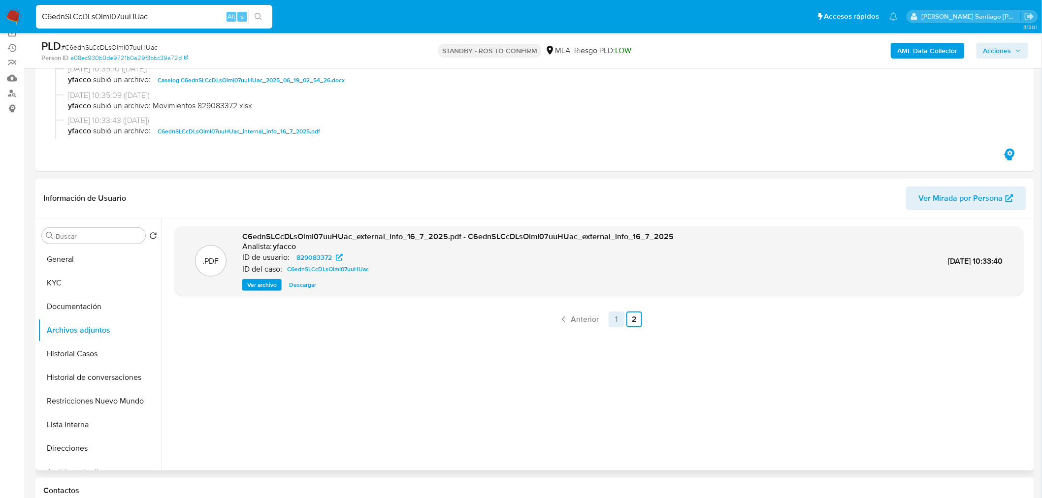
click at [611, 323] on link "1" at bounding box center [616, 320] width 16 height 16
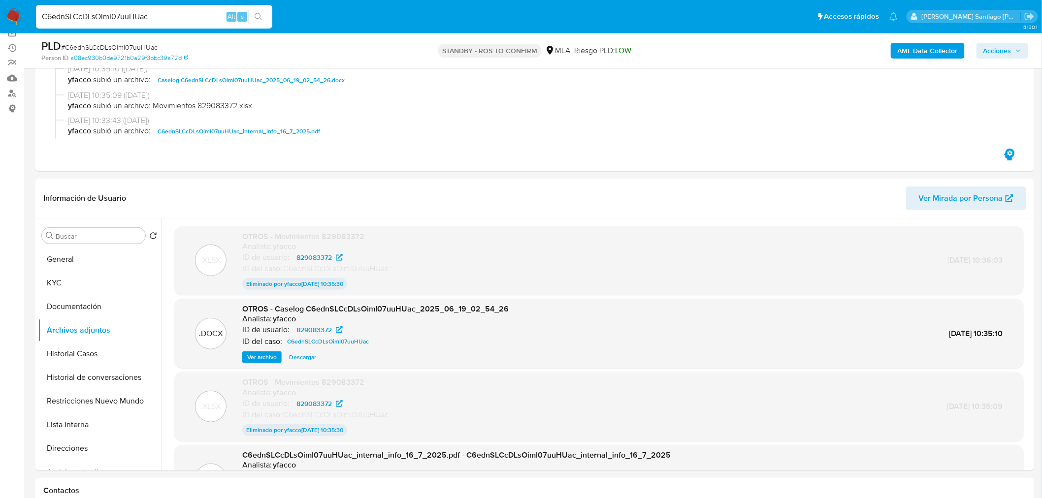
click at [111, 45] on span "# C6ednSLCcDLsOimI07uuHUac" at bounding box center [109, 47] width 96 height 10
copy span "C6ednSLCcDLsOimI07uuHUac"
click at [14, 17] on img at bounding box center [13, 16] width 17 height 17
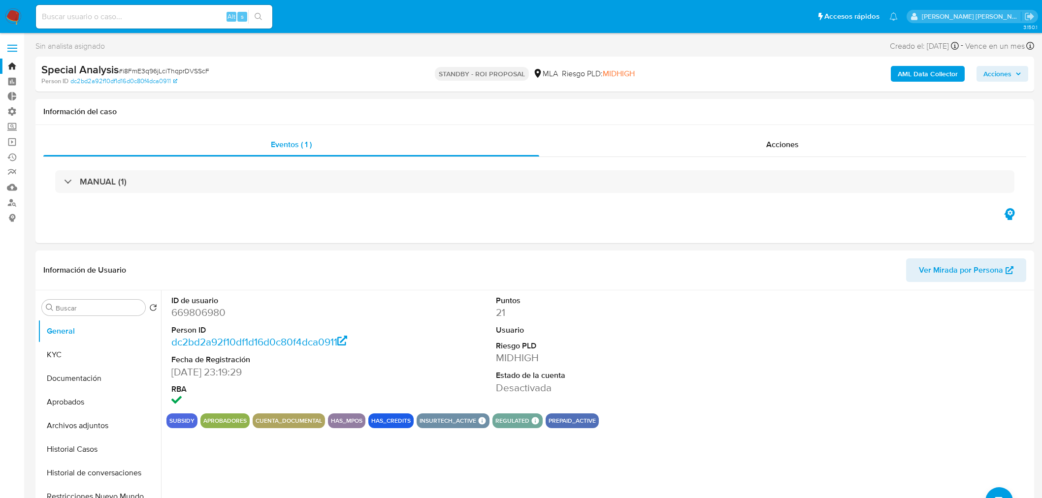
select select "10"
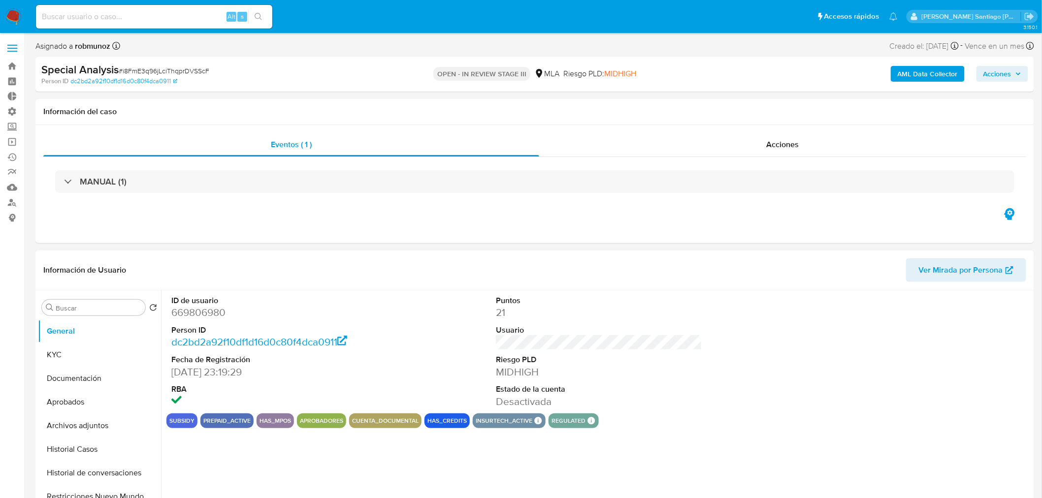
select select "10"
click at [771, 150] on span "Acciones" at bounding box center [782, 144] width 32 height 11
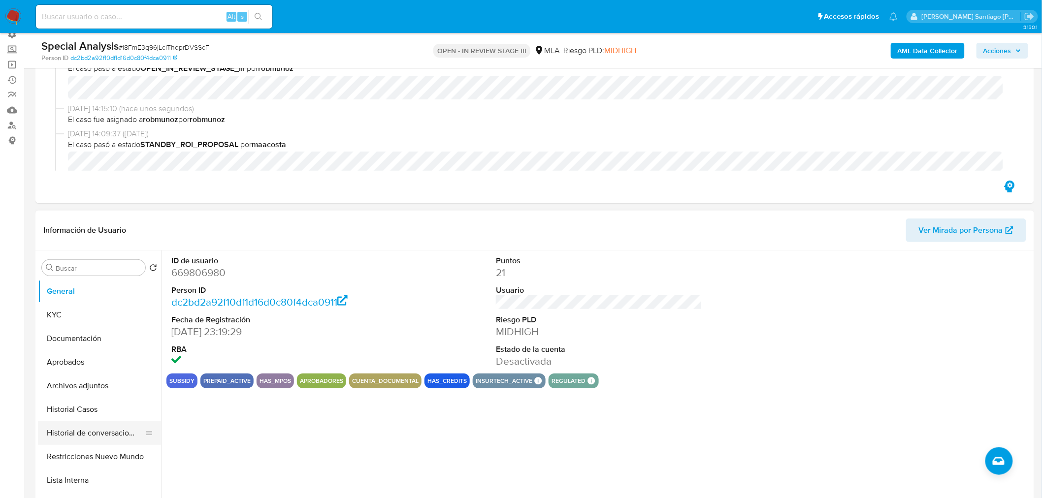
scroll to position [164, 0]
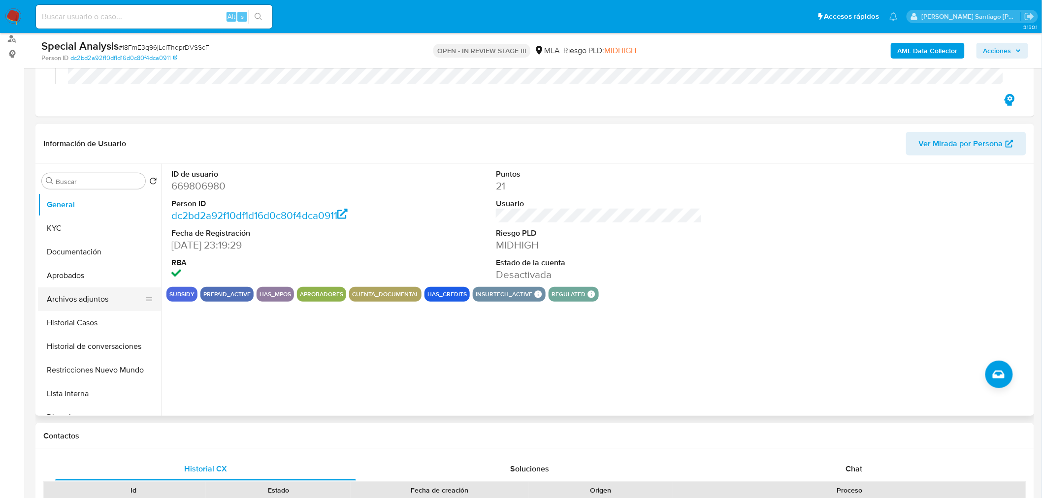
click at [124, 302] on button "Archivos adjuntos" at bounding box center [95, 300] width 115 height 24
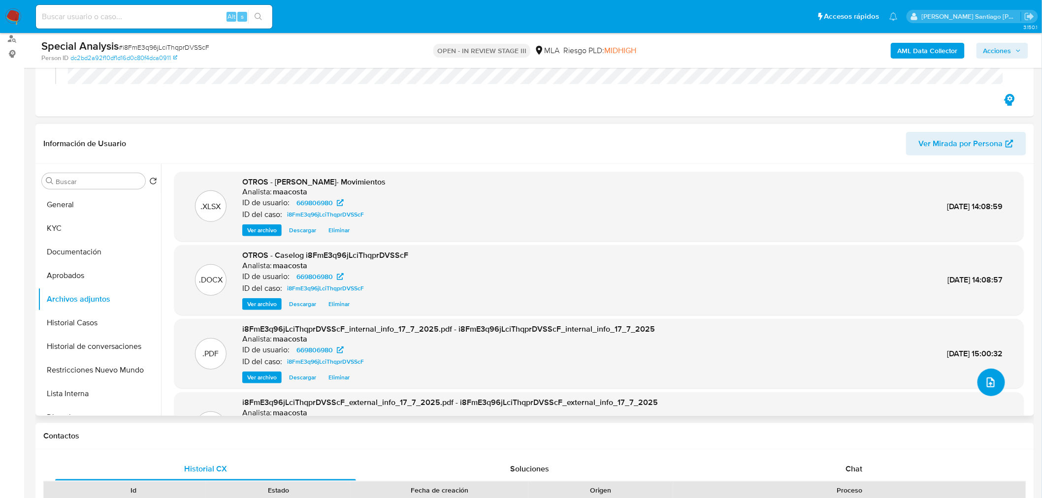
click at [992, 385] on button "upload-file" at bounding box center [991, 383] width 28 height 28
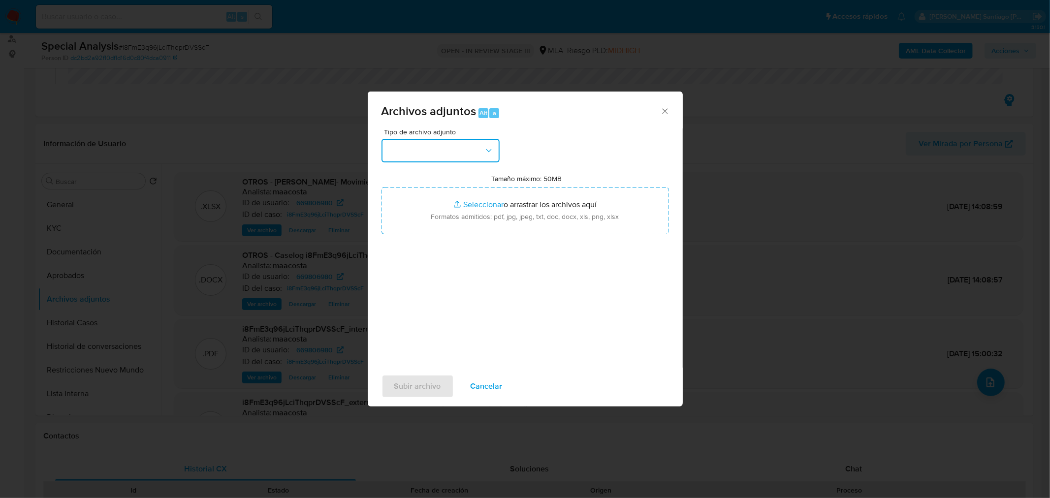
click at [491, 149] on icon "button" at bounding box center [489, 151] width 10 height 10
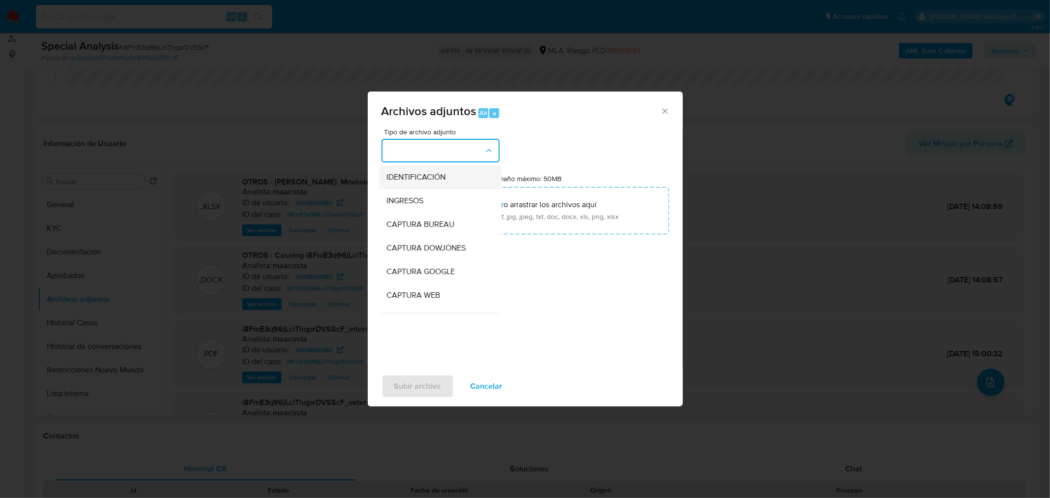
click at [455, 178] on div "IDENTIFICACIÓN" at bounding box center [437, 177] width 100 height 24
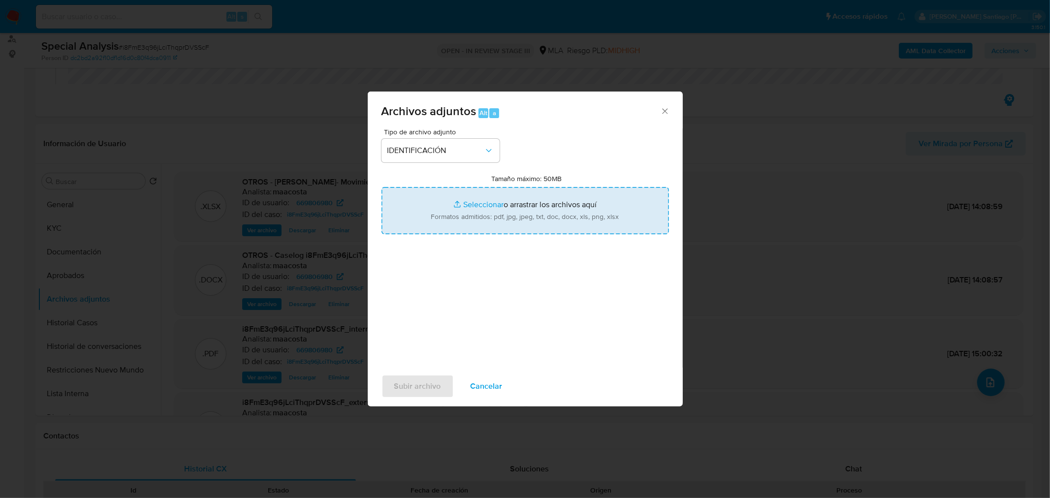
click at [484, 217] on input "Tamaño máximo: 50MB Seleccionar archivos" at bounding box center [526, 210] width 288 height 47
type input "C:\fakepath\Caselog i8FmE3q96jLciThqprDVSScF (VII).docx"
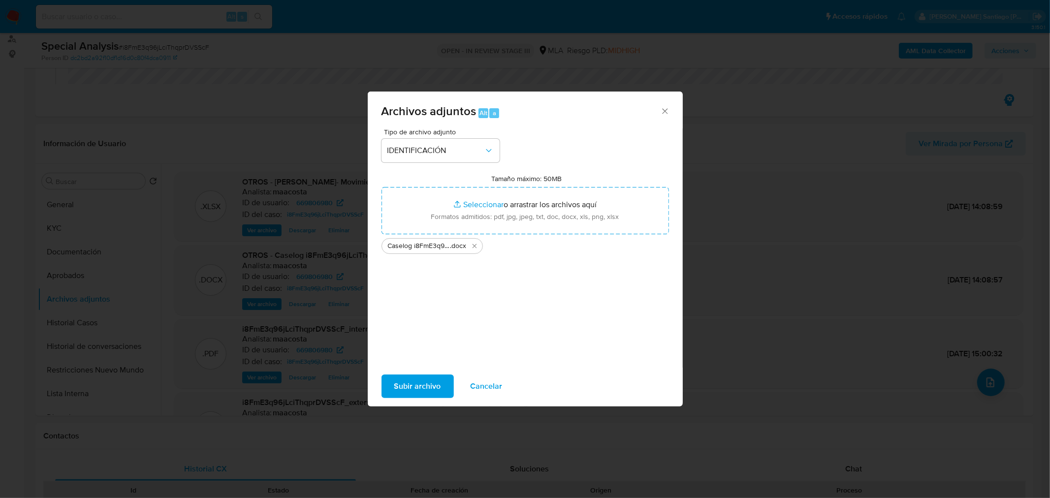
click at [411, 385] on span "Subir archivo" at bounding box center [417, 387] width 47 height 22
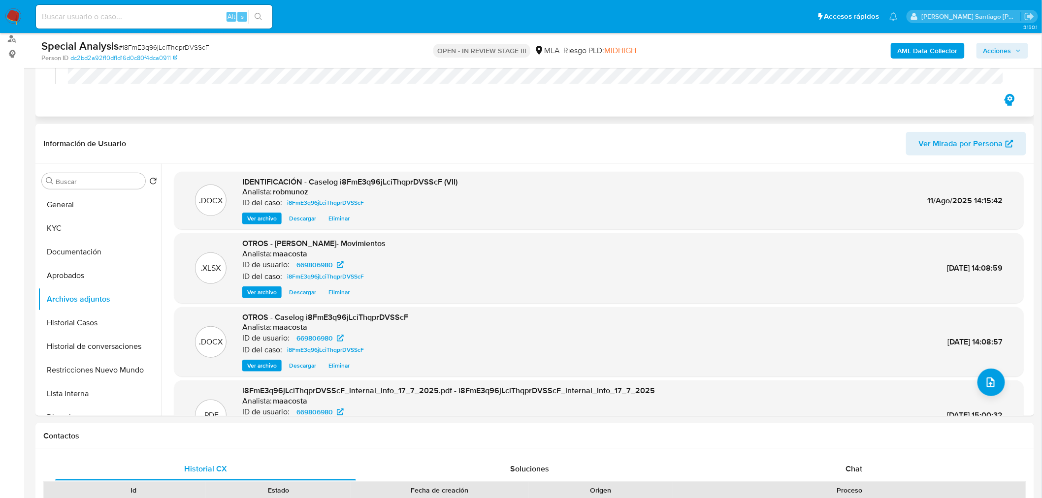
drag, startPoint x: 571, startPoint y: 123, endPoint x: 632, endPoint y: 85, distance: 71.9
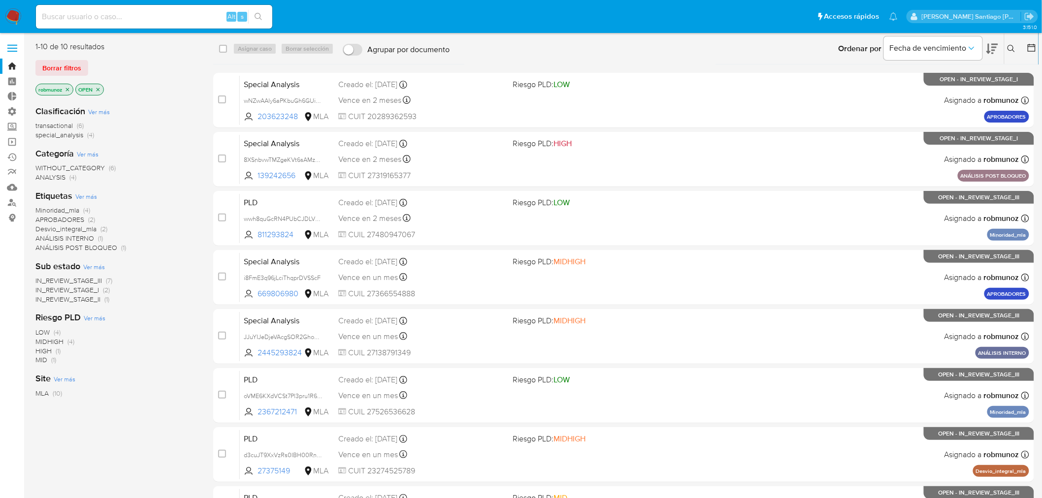
click at [1008, 47] on icon at bounding box center [1011, 49] width 8 height 8
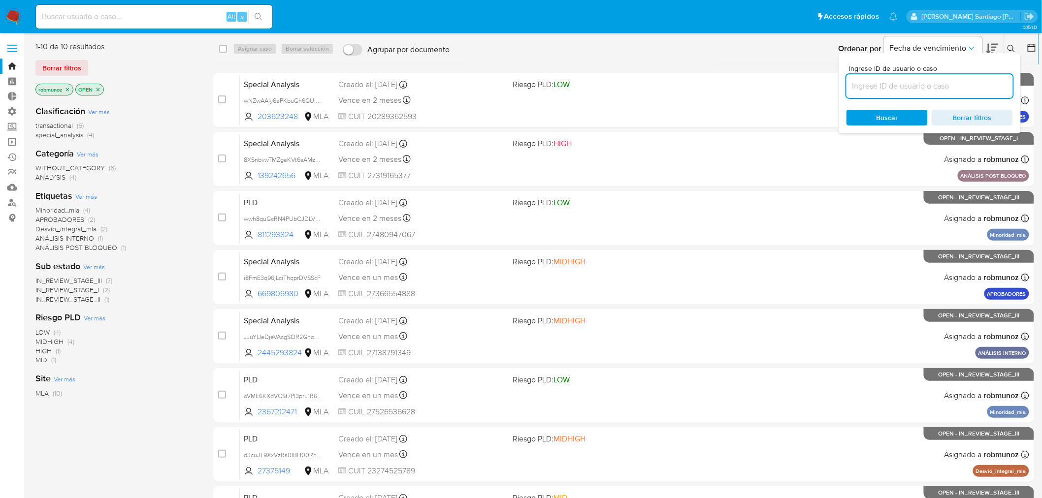
click at [938, 90] on input at bounding box center [929, 86] width 166 height 13
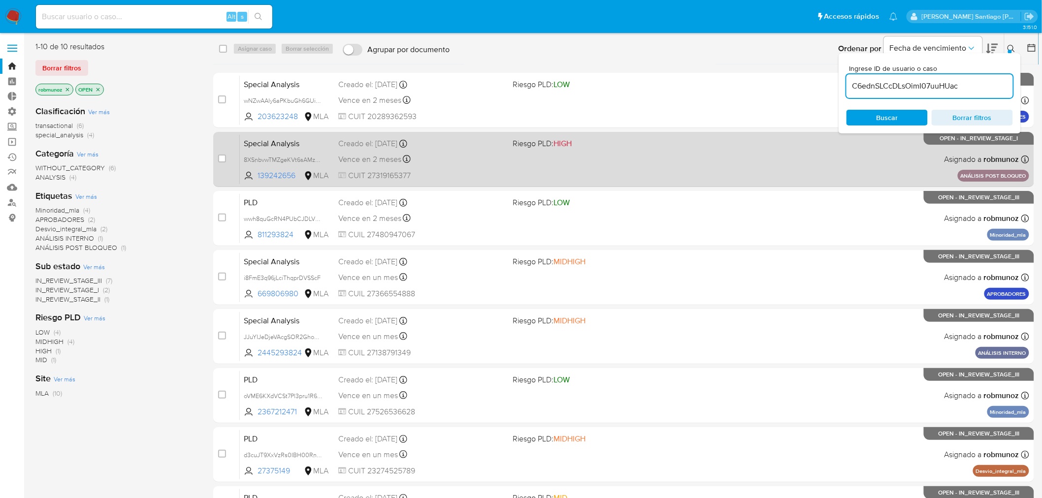
type input "C6ednSLCcDLsOimI07uuHUac"
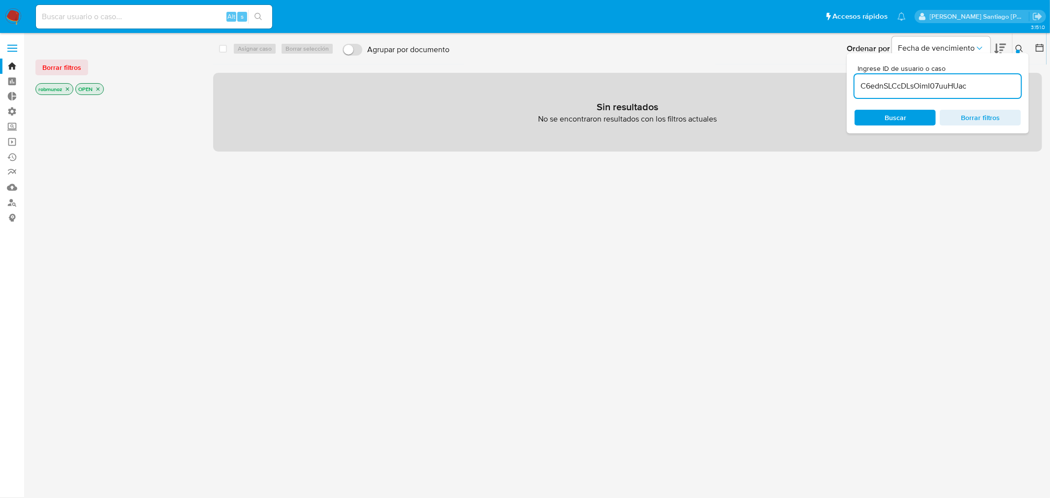
click at [58, 73] on span "Borrar filtros" at bounding box center [61, 68] width 39 height 14
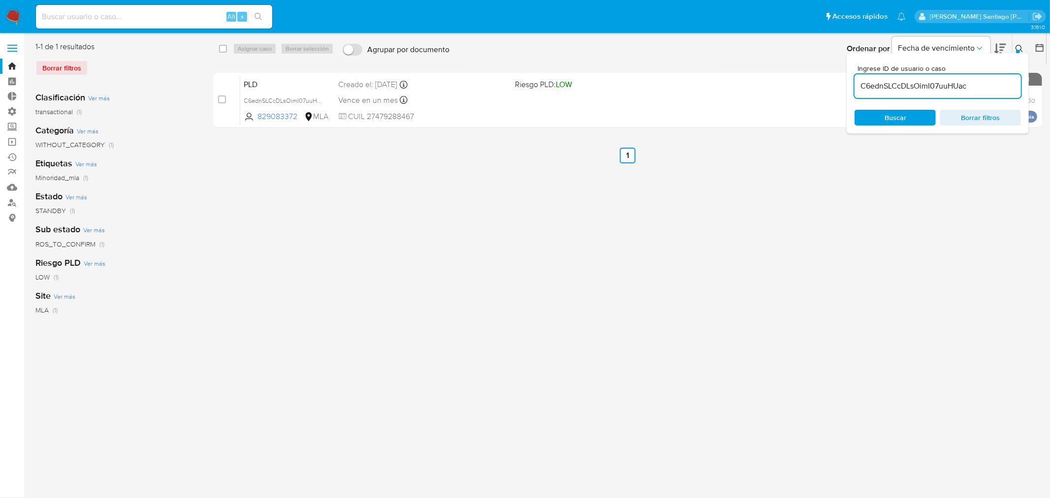
click at [1022, 46] on icon at bounding box center [1020, 49] width 8 height 8
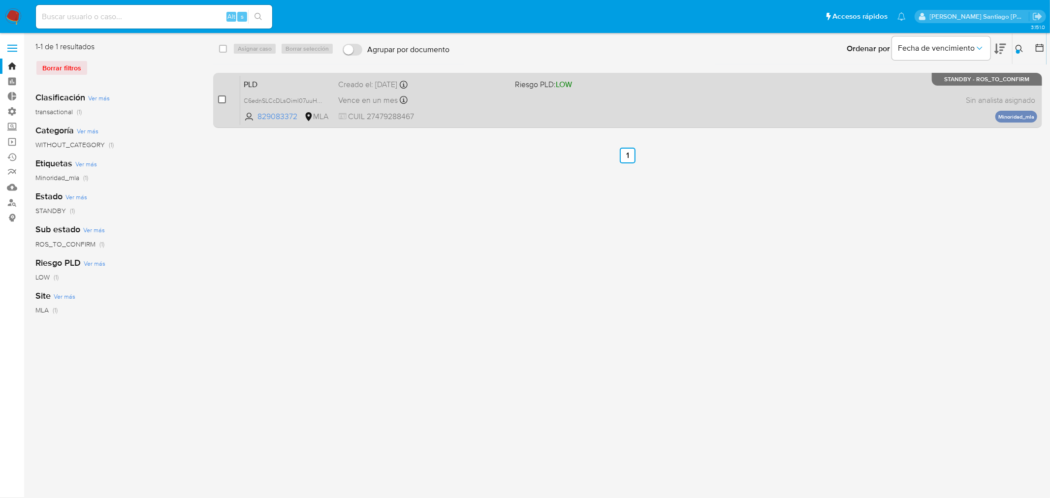
click at [220, 99] on input "checkbox" at bounding box center [222, 100] width 8 height 8
checkbox input "true"
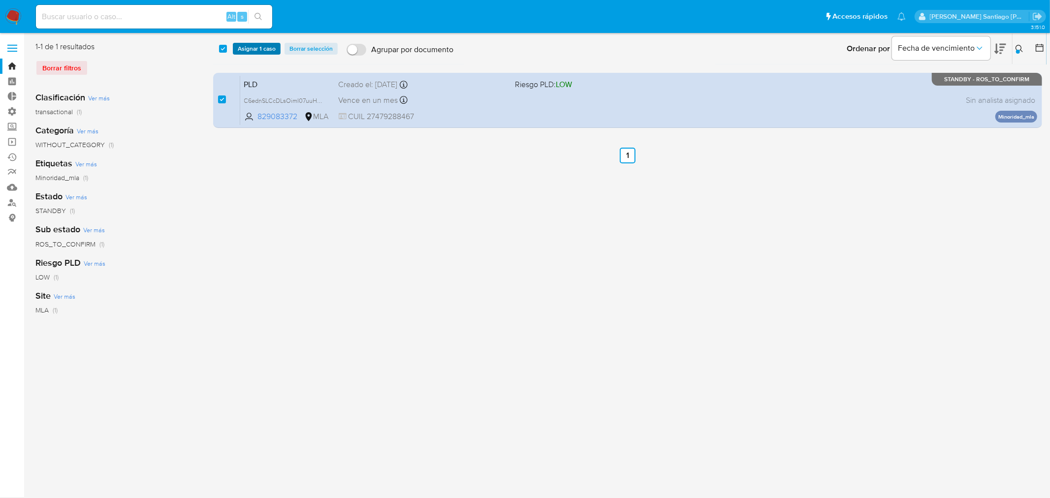
click at [268, 45] on span "Asignar 1 caso" at bounding box center [257, 49] width 38 height 10
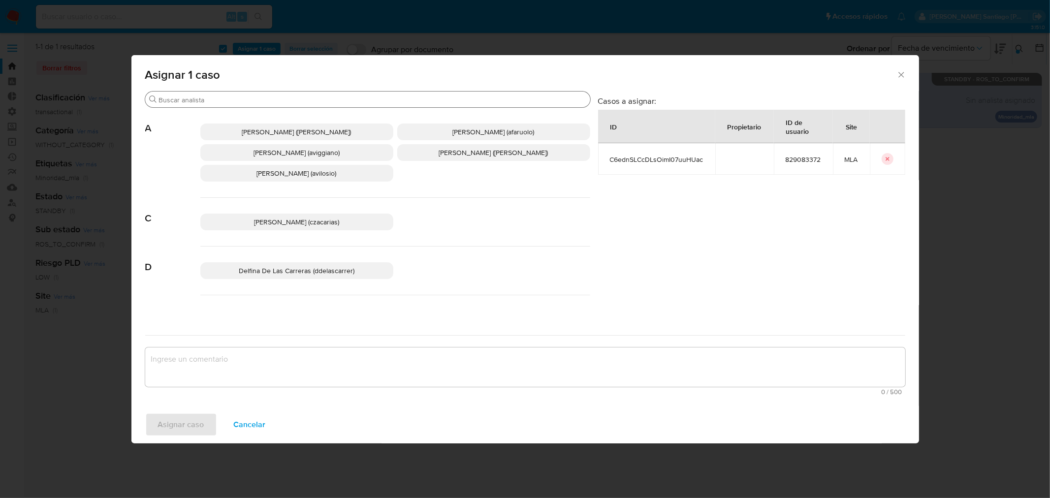
drag, startPoint x: 250, startPoint y: 97, endPoint x: 274, endPoint y: 107, distance: 26.1
click at [250, 97] on input "Buscar" at bounding box center [372, 100] width 427 height 9
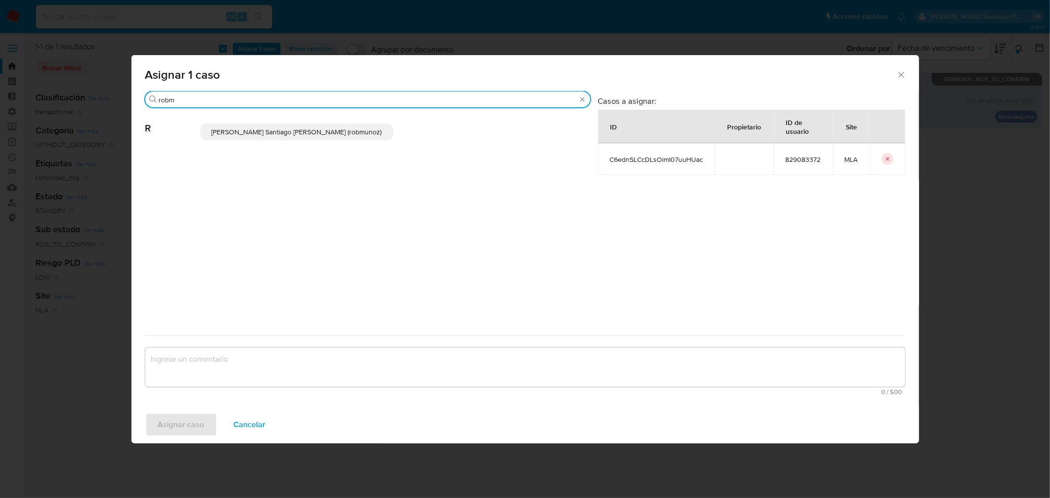
type input "robm"
click at [320, 131] on span "Roberto Santiago Munoz (robmunoz)" at bounding box center [297, 132] width 170 height 10
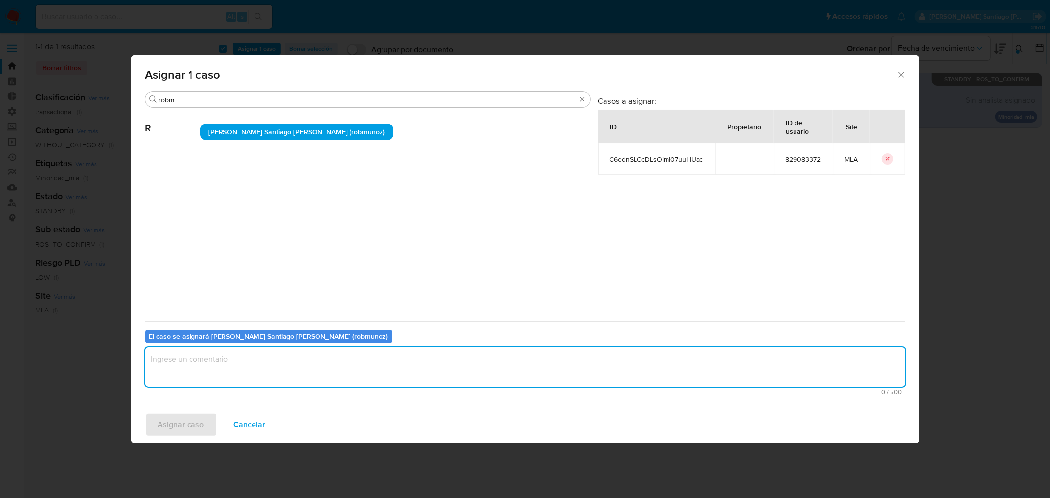
click at [285, 356] on textarea "assign-modal" at bounding box center [525, 367] width 760 height 39
click at [156, 419] on button "Asignar caso" at bounding box center [181, 425] width 72 height 24
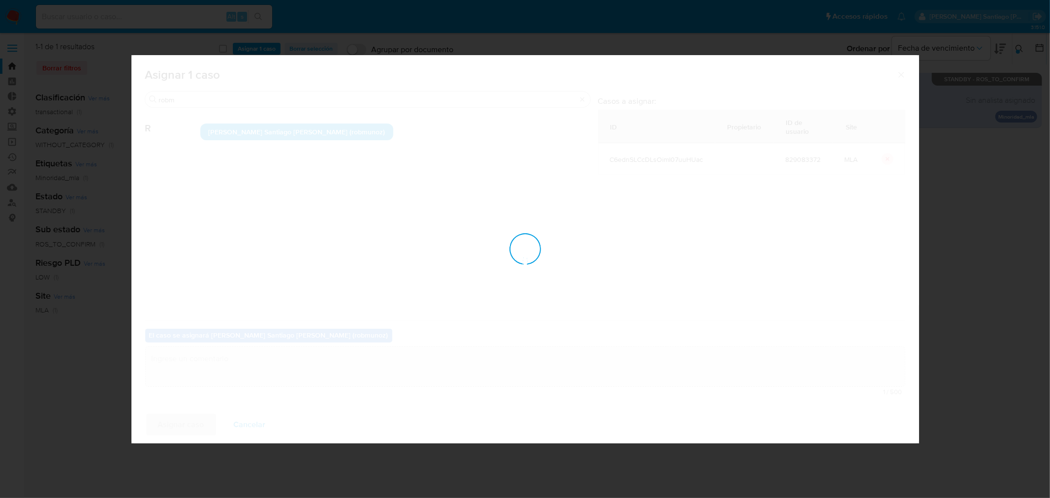
checkbox input "false"
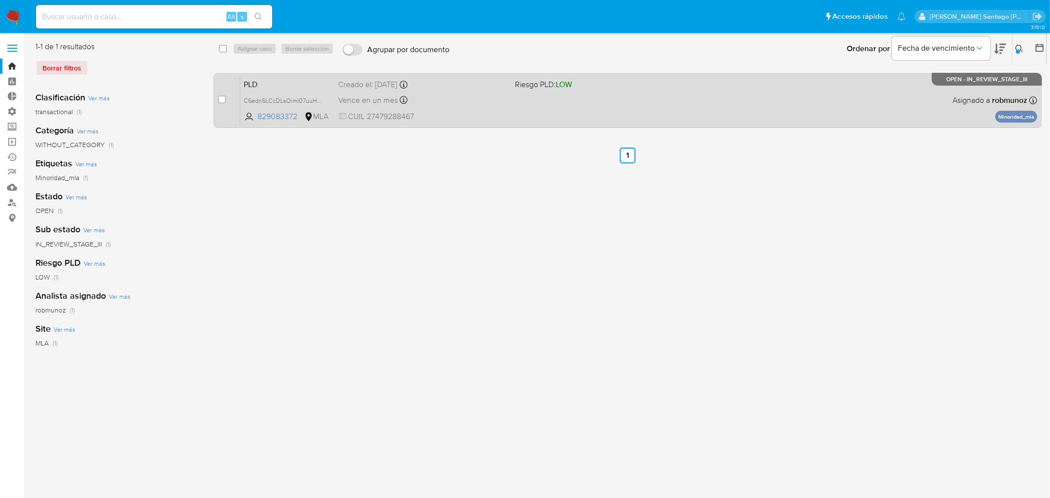
click at [875, 98] on div "PLD C6ednSLCcDLsOimI07uuHUac 829083372 MLA Riesgo PLD: LOW Creado el: 12/06/202…" at bounding box center [638, 100] width 797 height 50
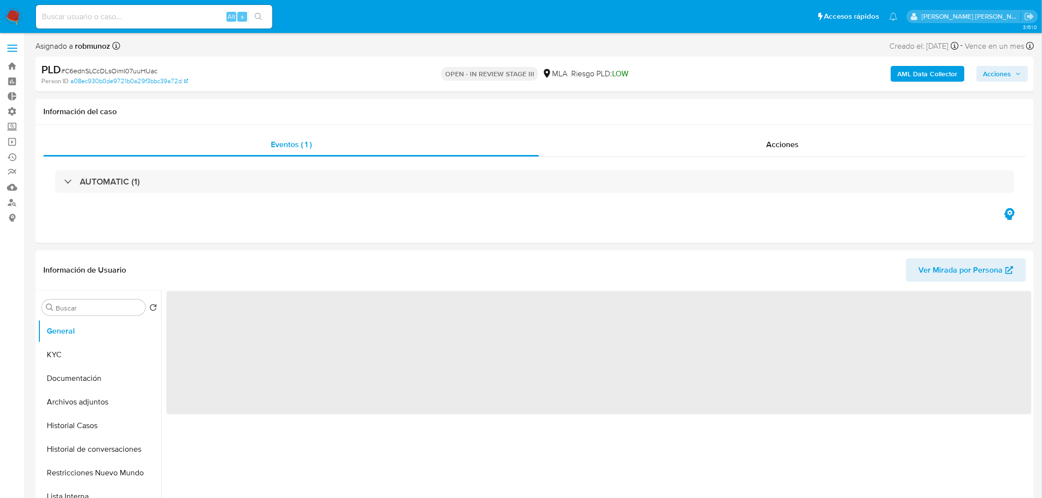
click at [1004, 76] on span "Acciones" at bounding box center [997, 74] width 28 height 16
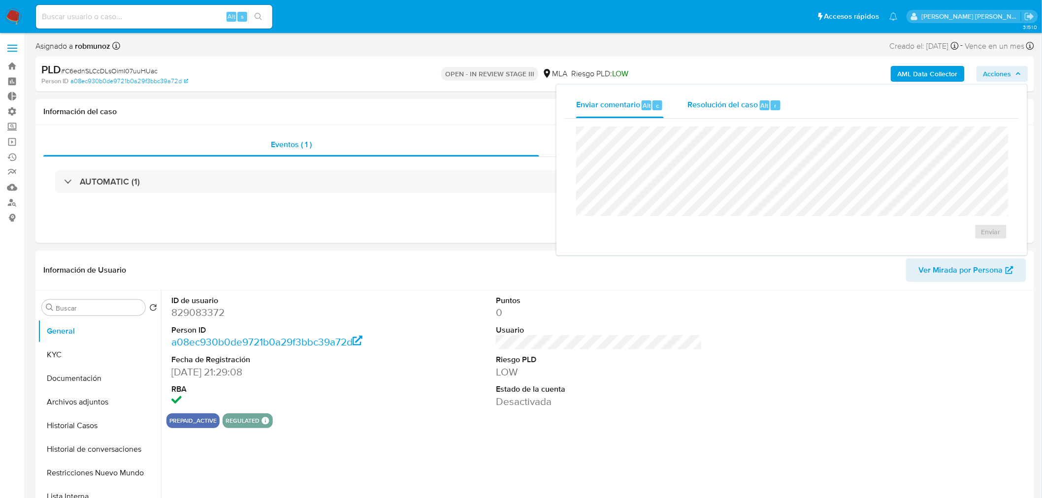
click at [766, 101] on span "Alt" at bounding box center [765, 105] width 8 height 9
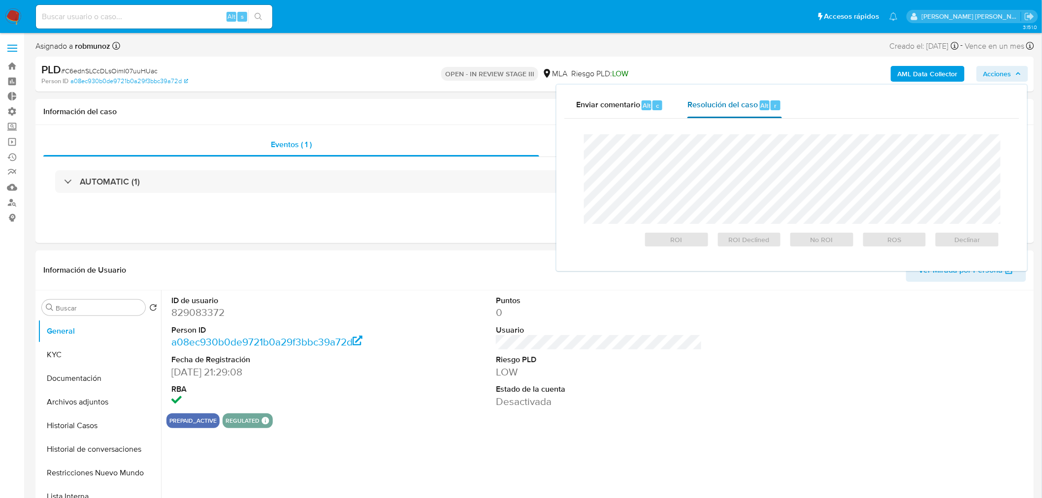
select select "10"
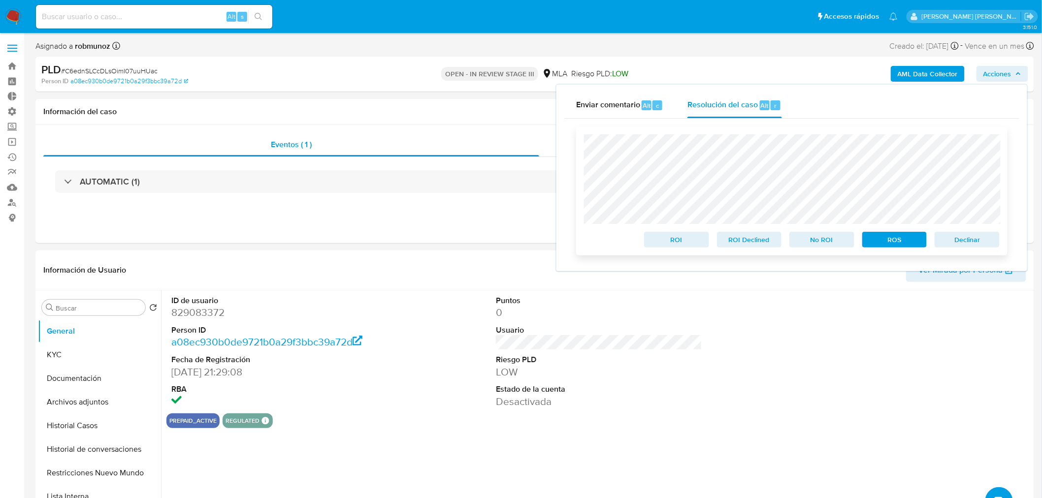
click at [987, 243] on span "Declinar" at bounding box center [966, 240] width 51 height 14
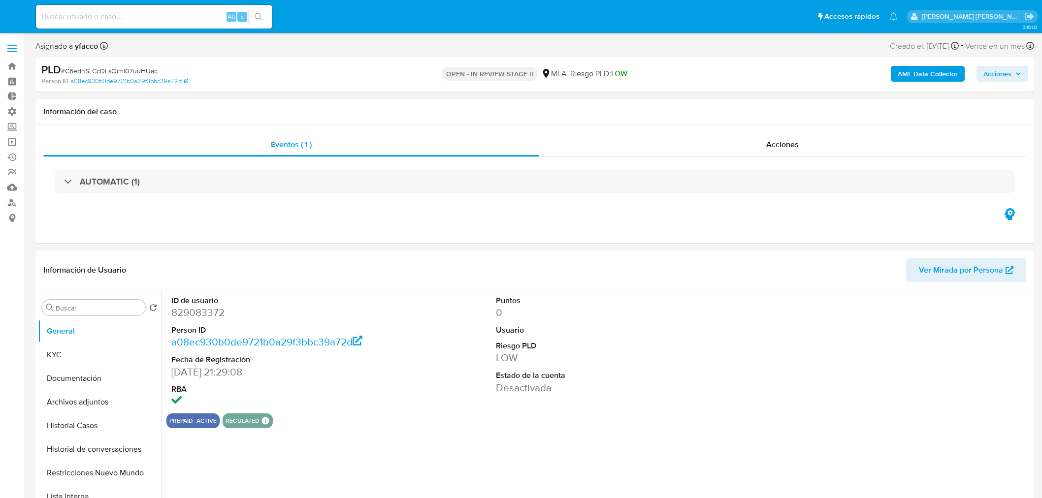
select select "10"
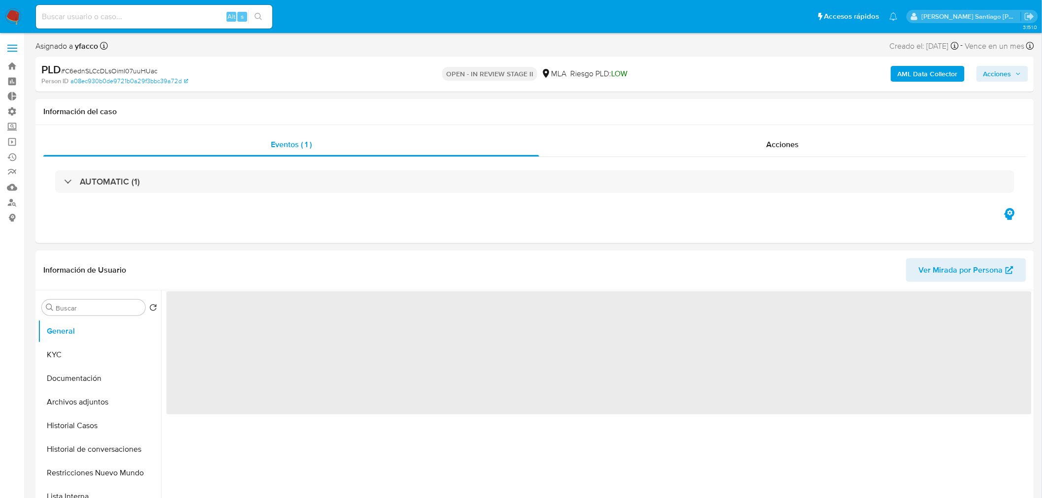
click at [746, 142] on div "Acciones" at bounding box center [782, 145] width 487 height 24
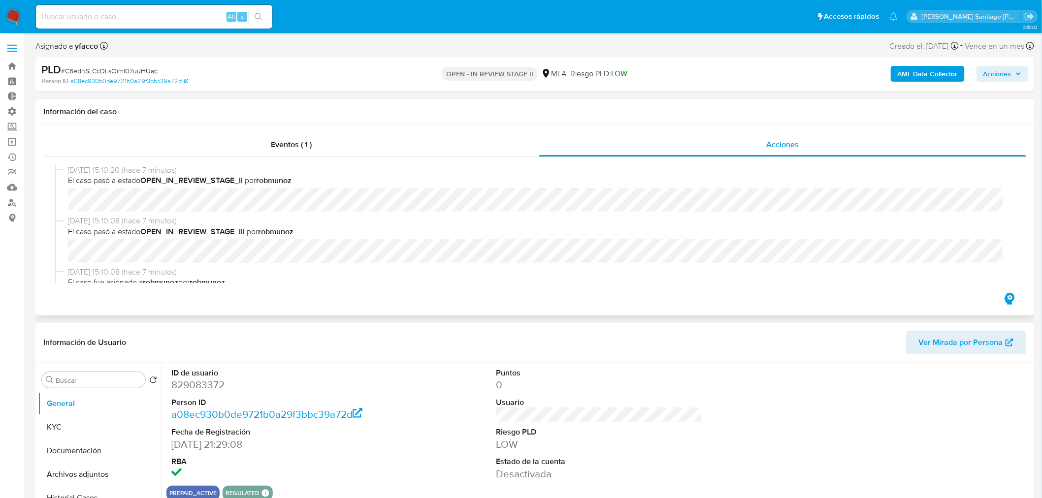
select select "10"
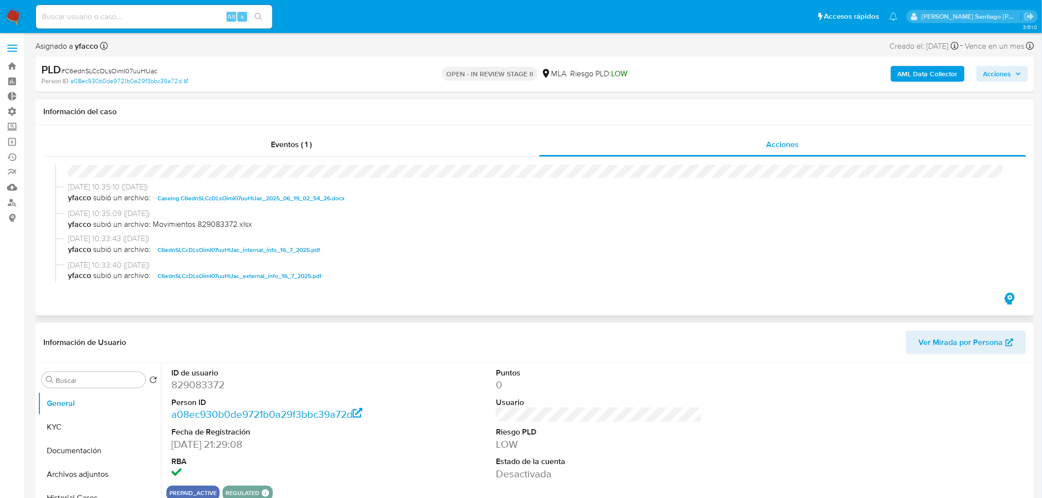
scroll to position [256, 0]
click at [312, 200] on span "Caselog C6ednSLCcDLsOimI07uuHUac_2025_06_19_02_54_26.docx" at bounding box center [251, 204] width 187 height 12
